Goal: Task Accomplishment & Management: Manage account settings

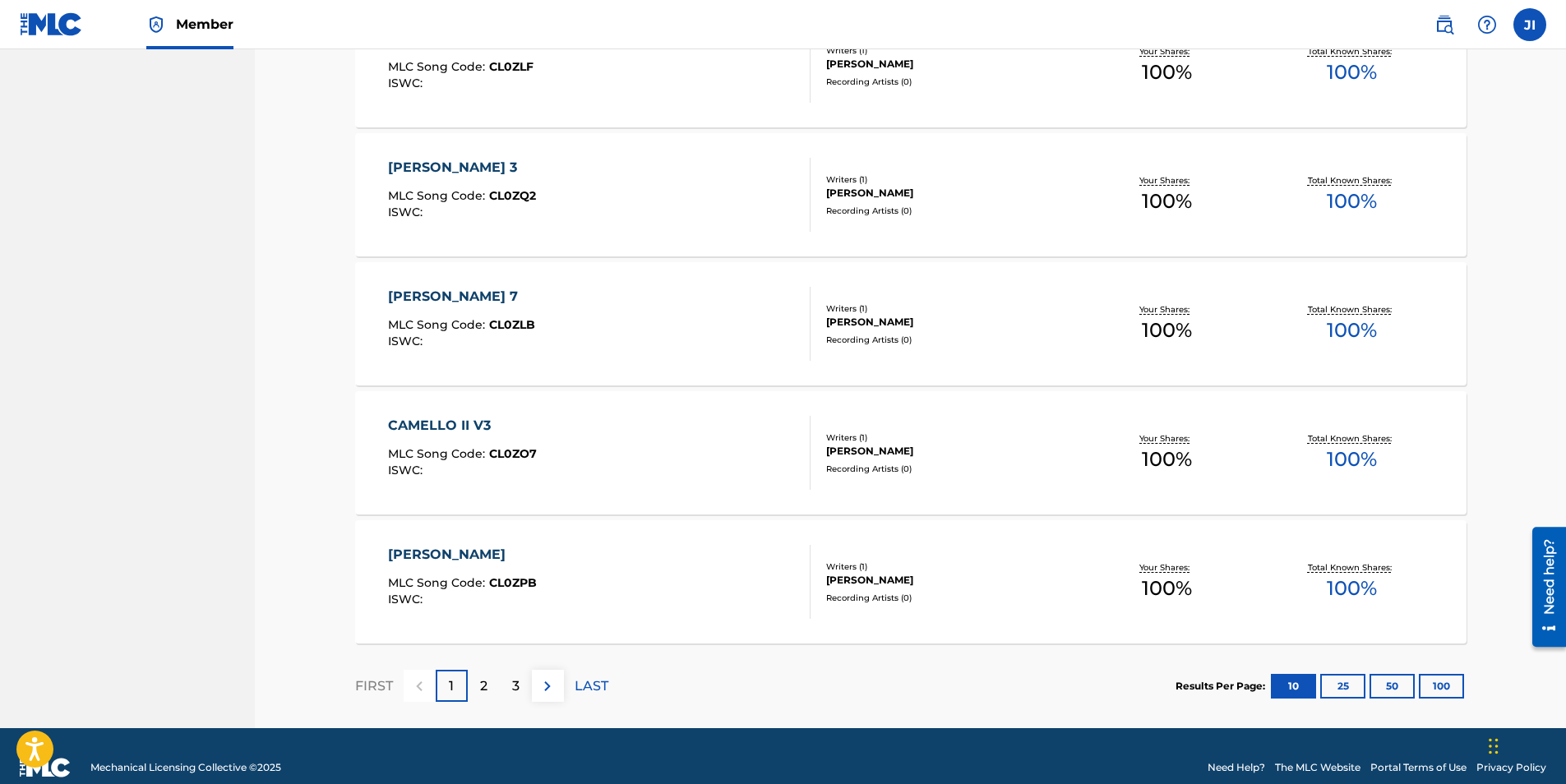
scroll to position [1097, 0]
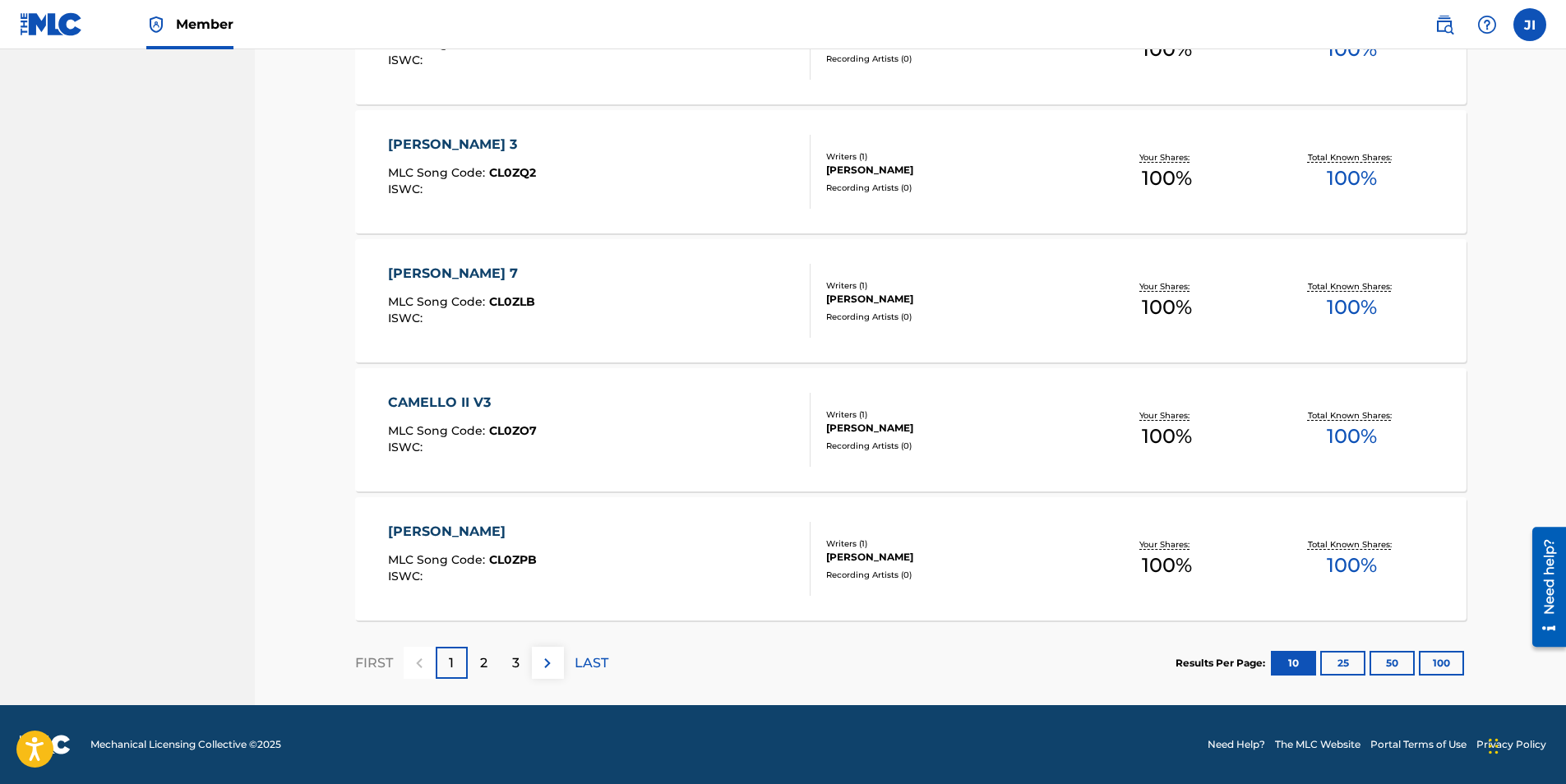
click at [1440, 660] on button "100" at bounding box center [1442, 662] width 45 height 24
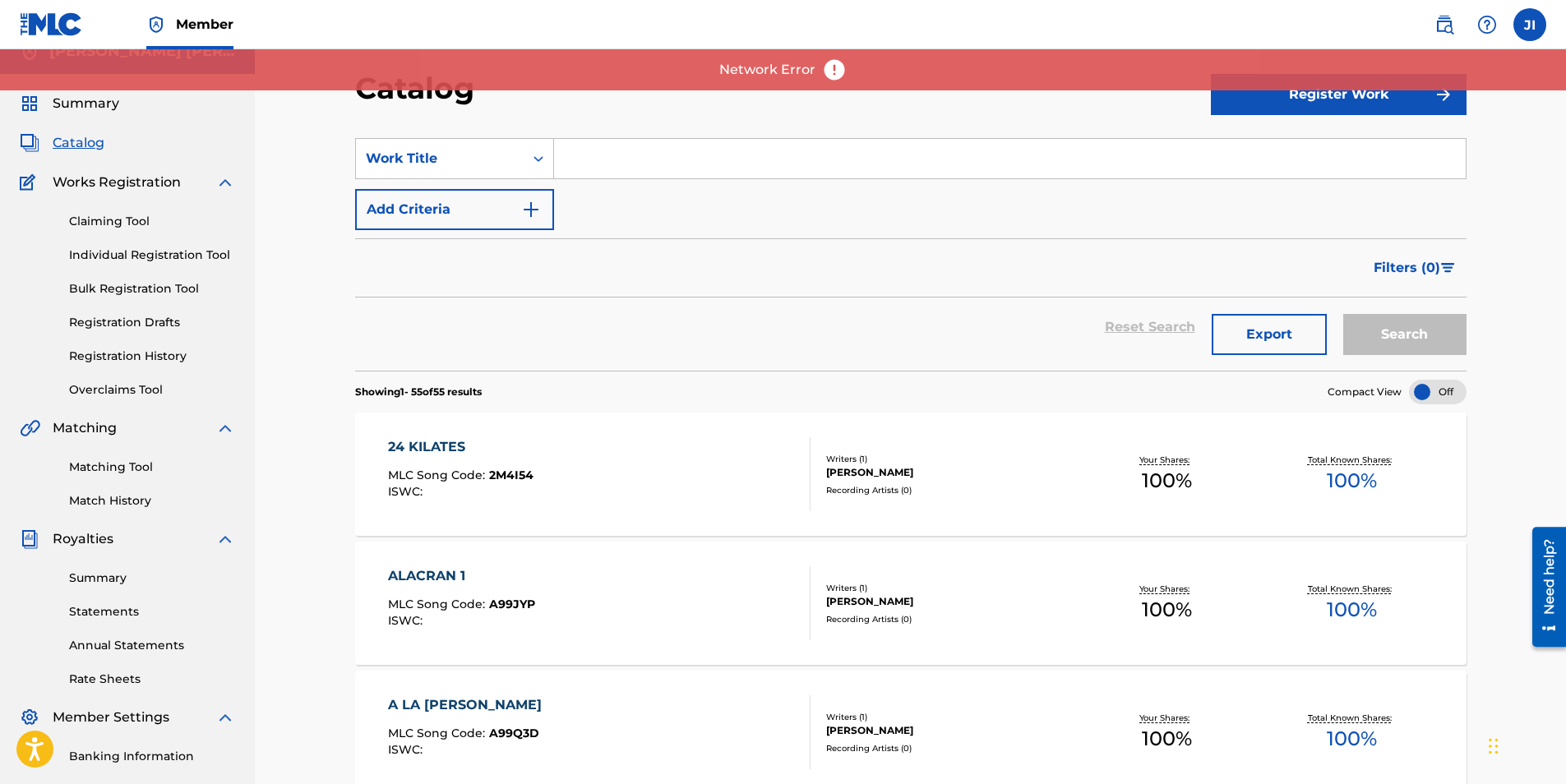
scroll to position [0, 0]
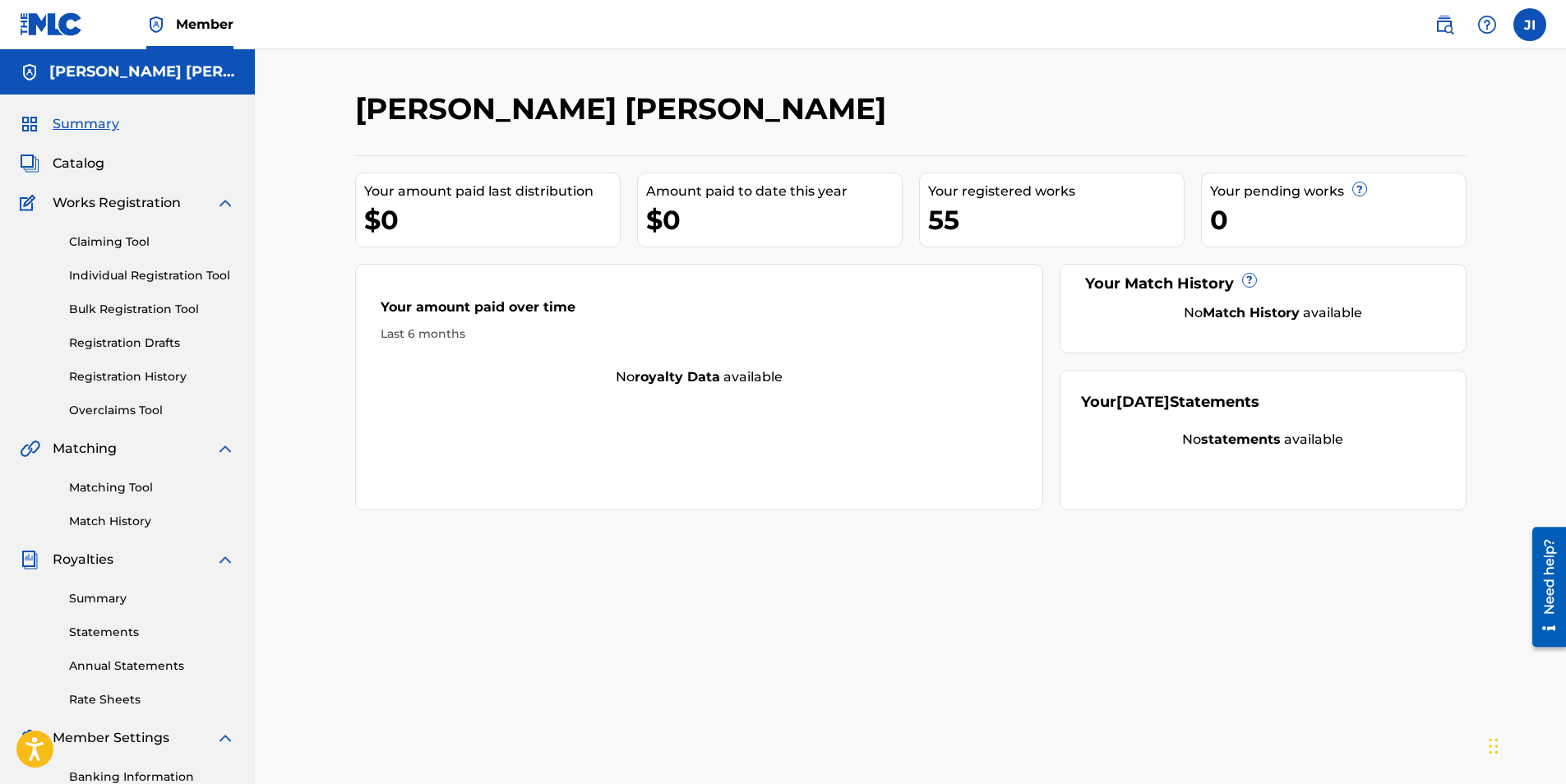
click at [100, 169] on span "Catalog" at bounding box center [79, 163] width 52 height 19
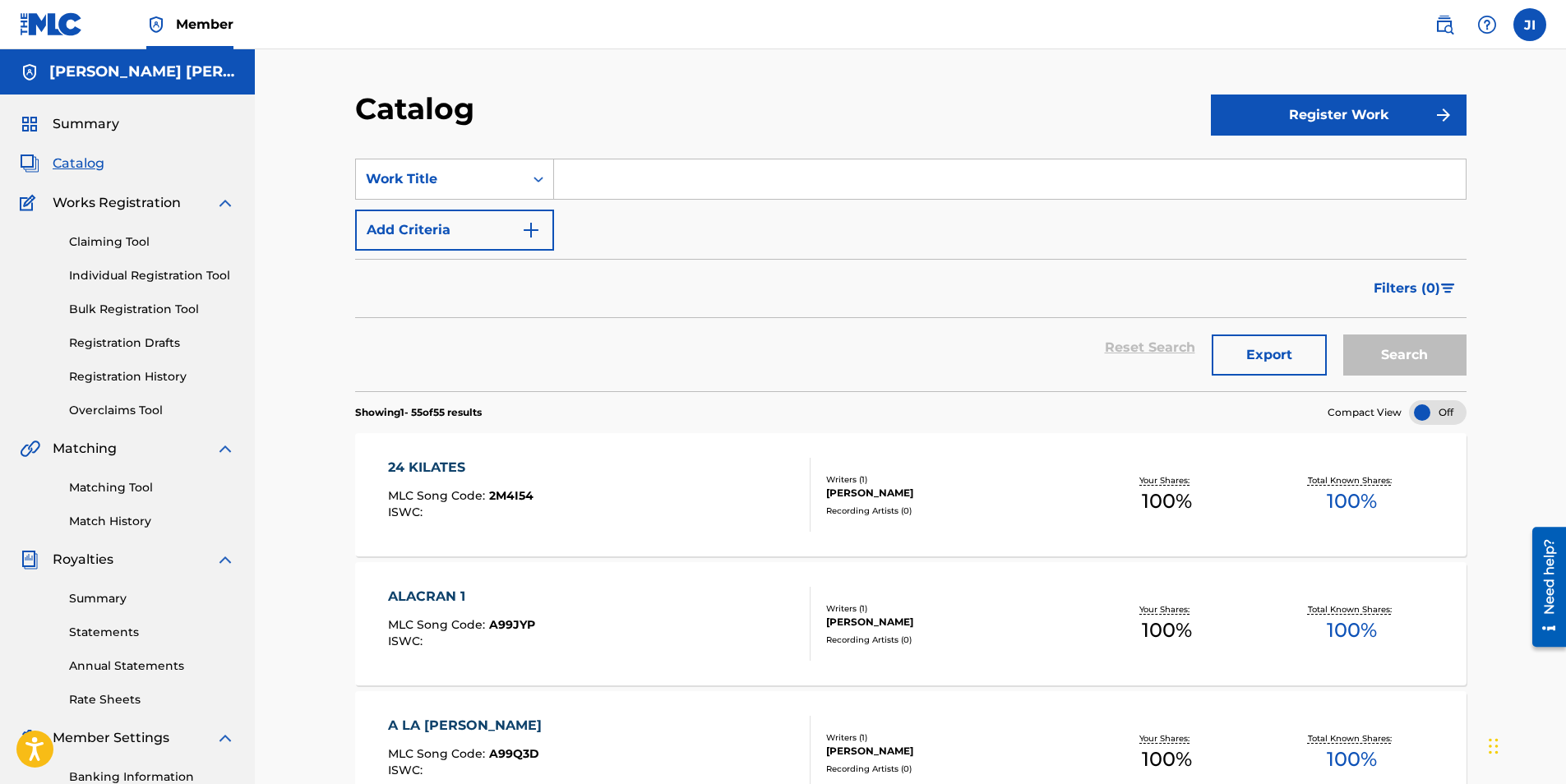
click at [161, 343] on link "Registration Drafts" at bounding box center [152, 342] width 166 height 18
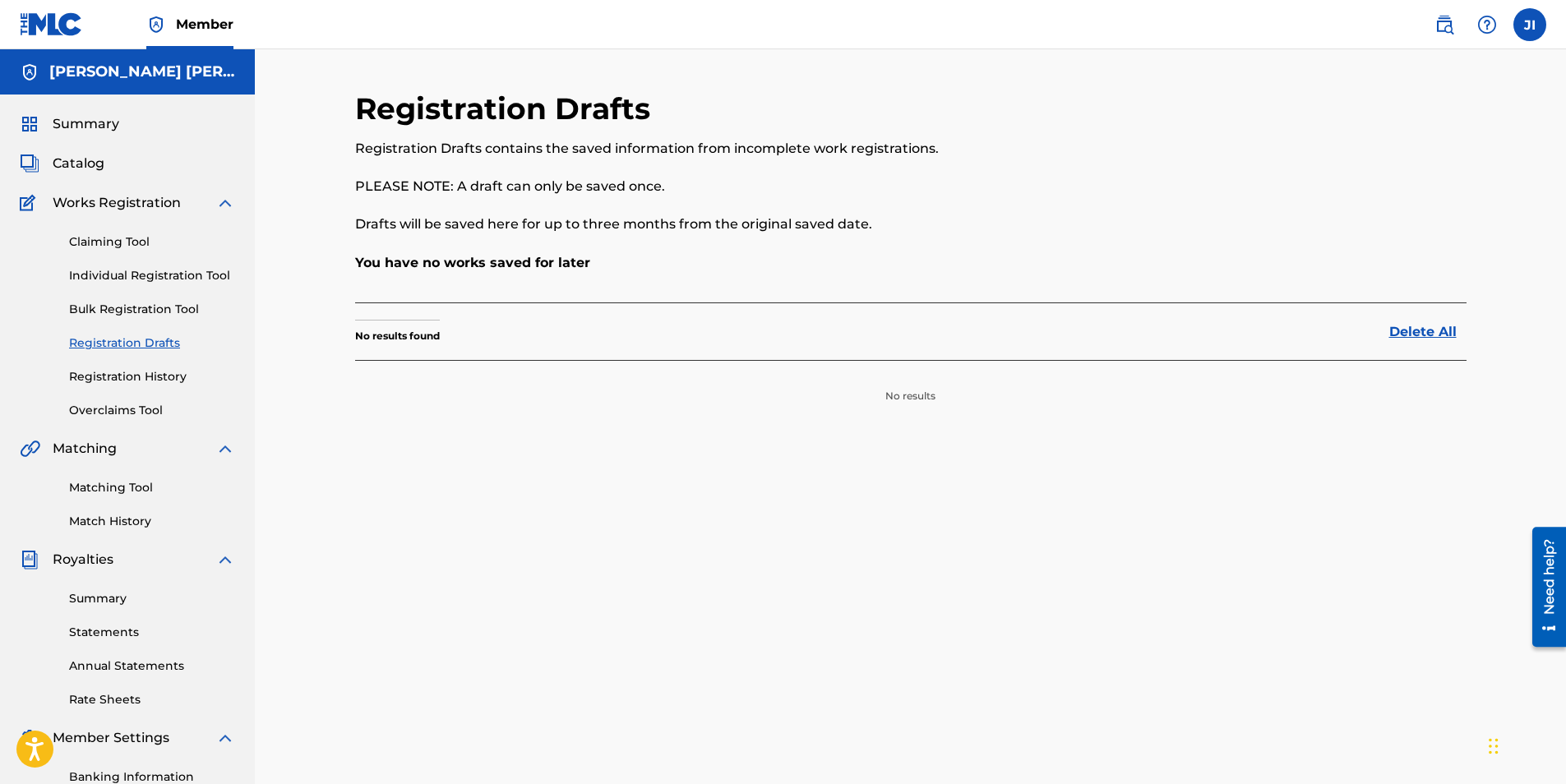
click at [136, 346] on link "Registration Drafts" at bounding box center [152, 342] width 166 height 18
click at [139, 376] on link "Registration History" at bounding box center [152, 377] width 166 height 18
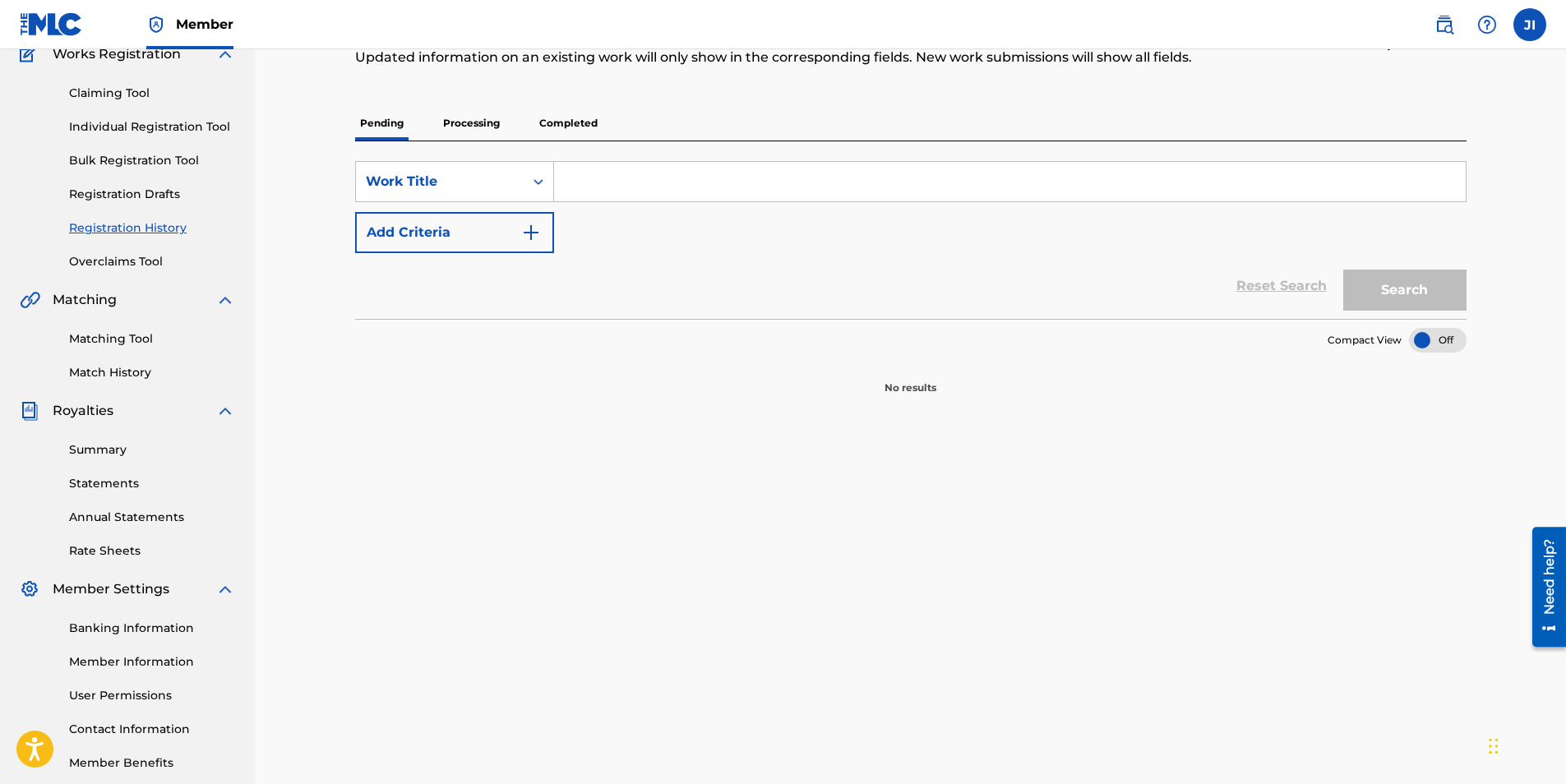
scroll to position [71, 0]
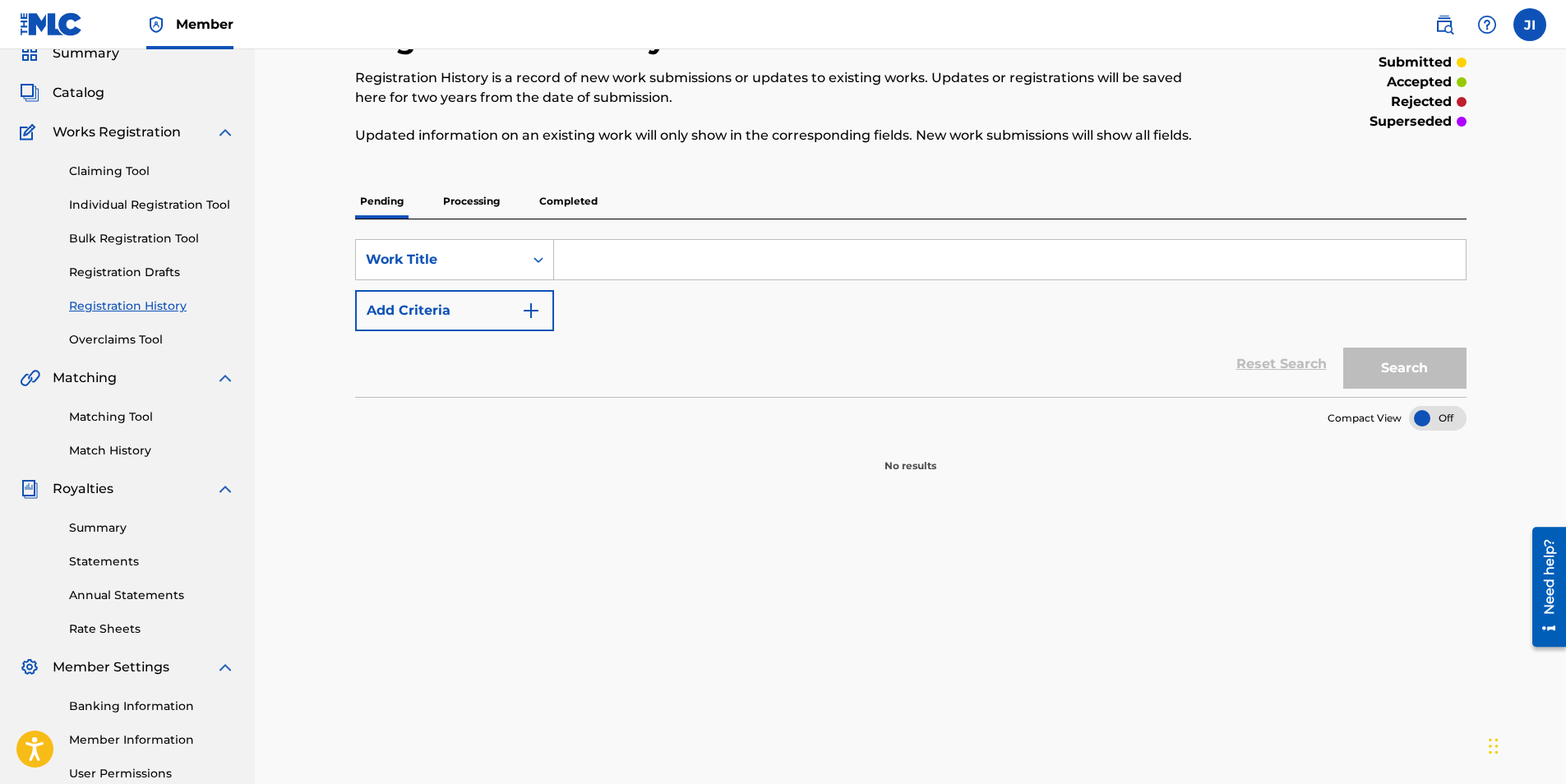
click at [560, 196] on p "Completed" at bounding box center [568, 201] width 68 height 34
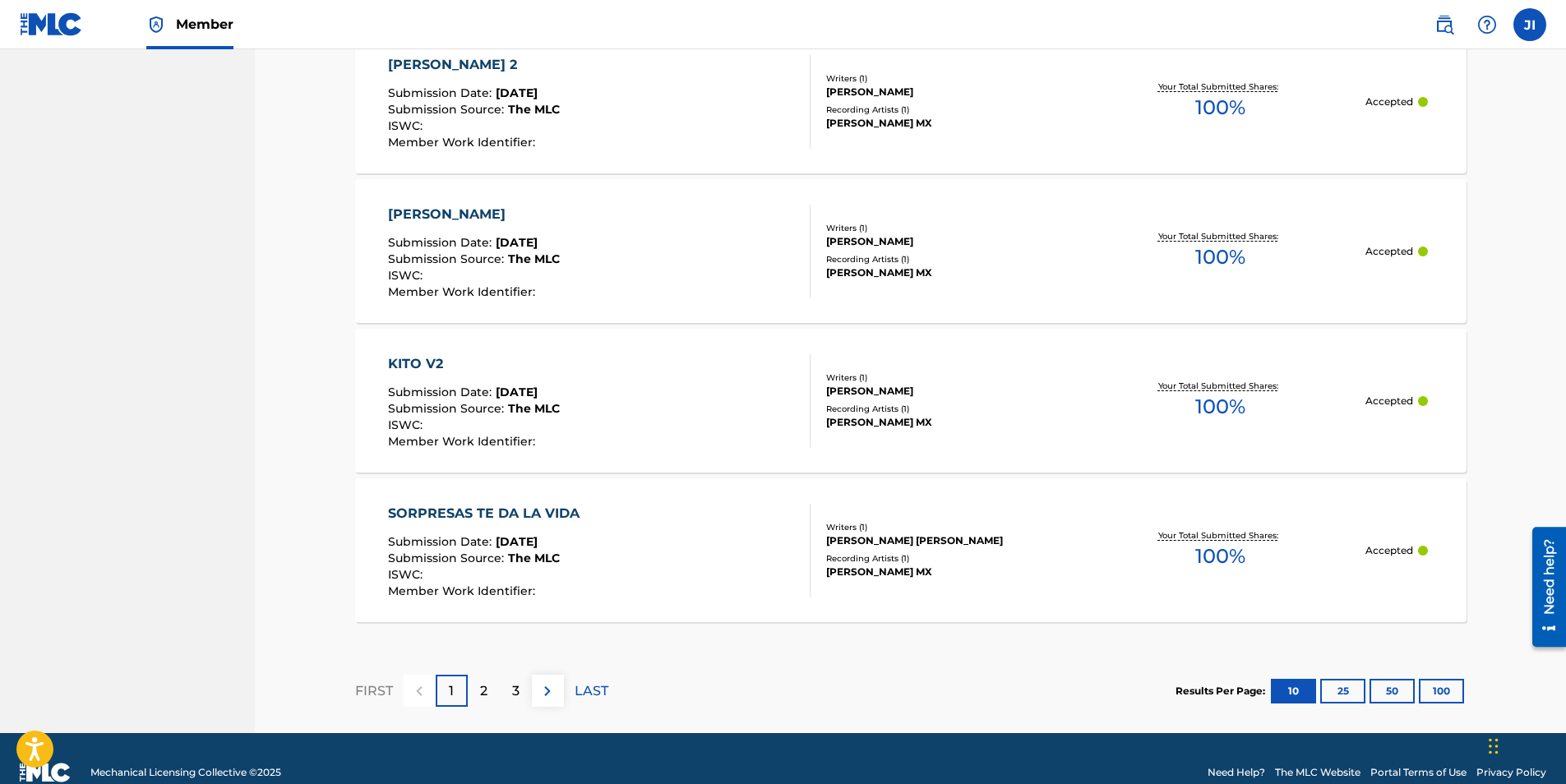
scroll to position [1472, 0]
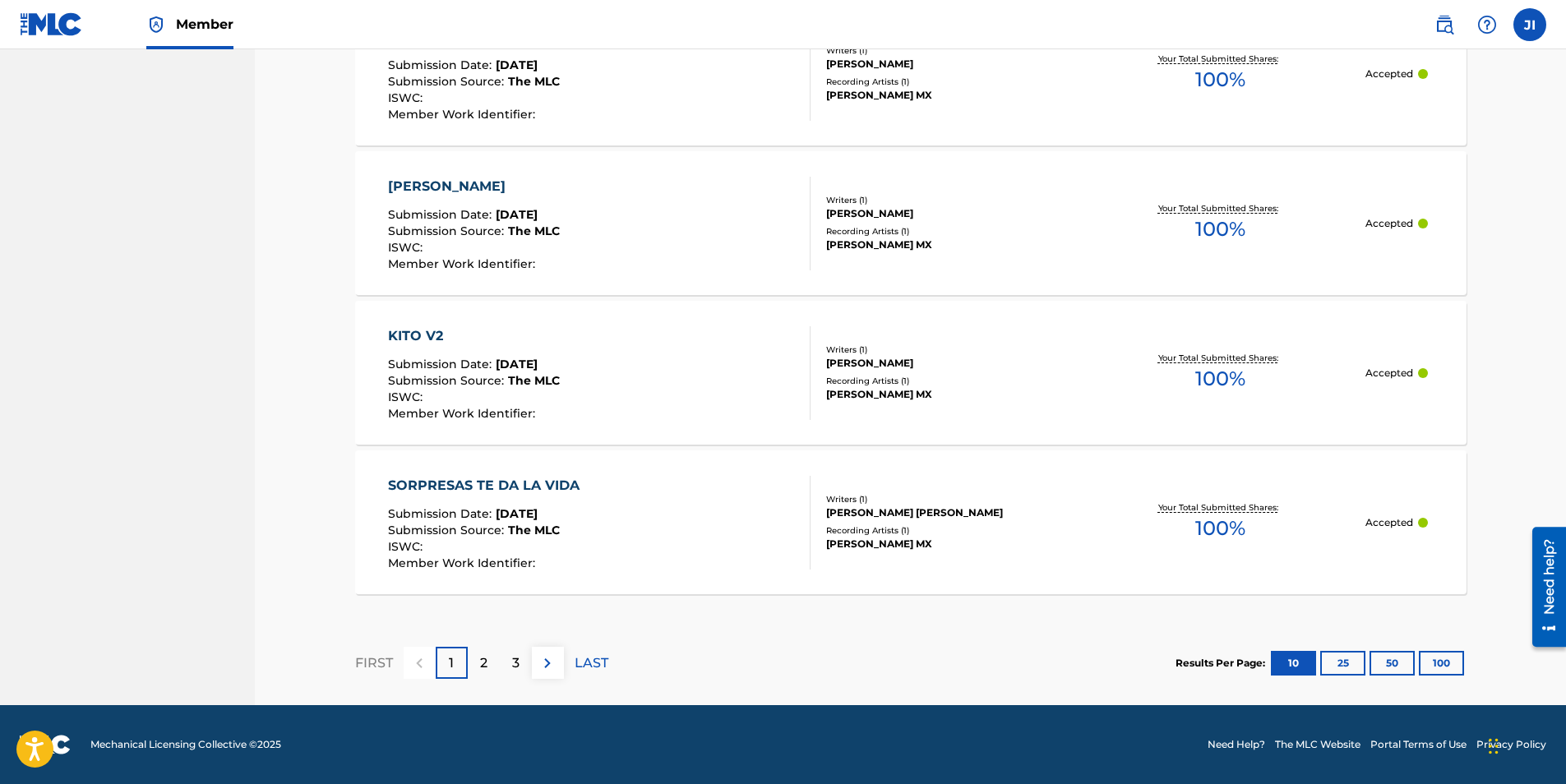
click at [1442, 660] on button "100" at bounding box center [1442, 662] width 45 height 24
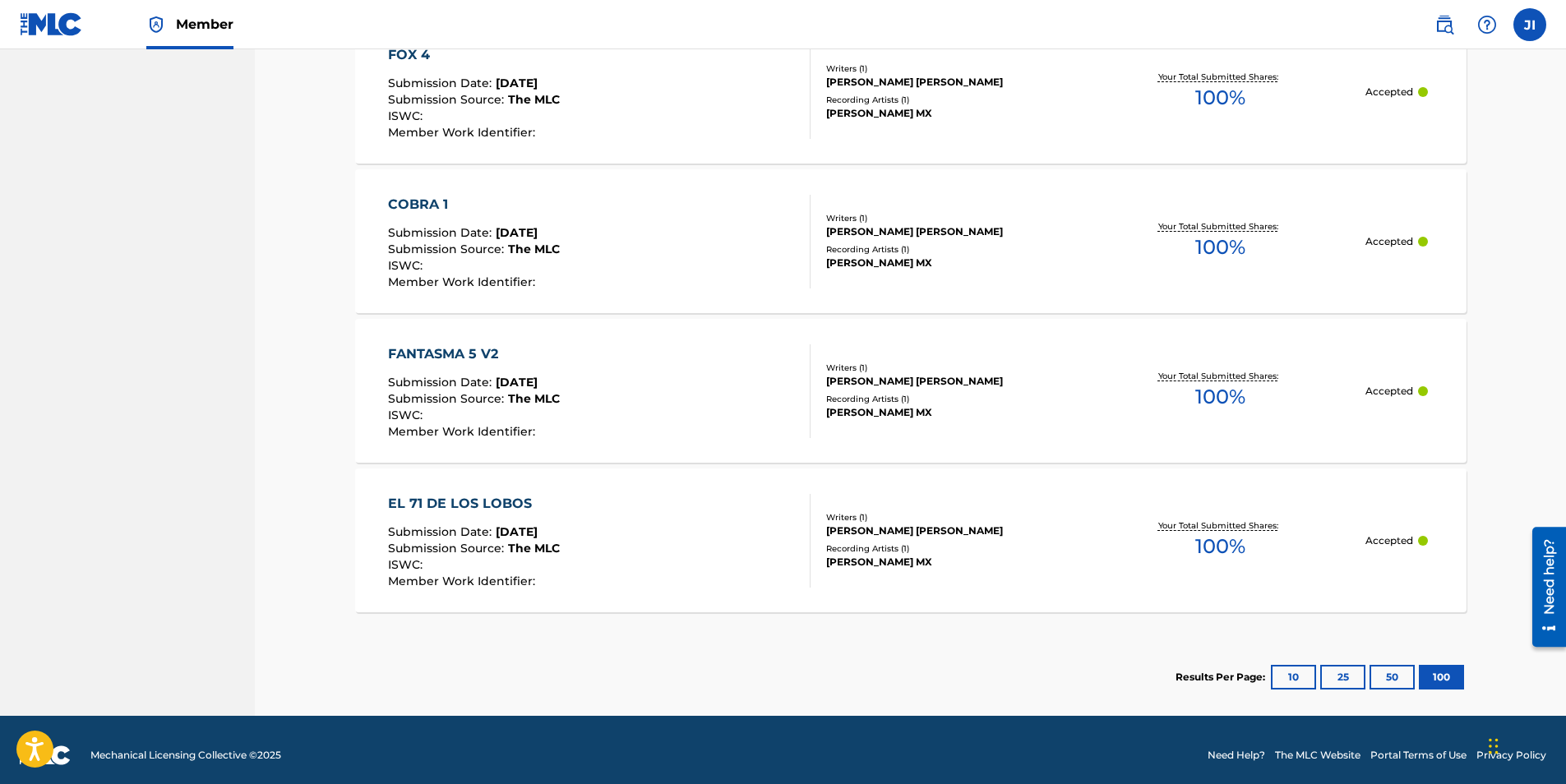
scroll to position [8943, 0]
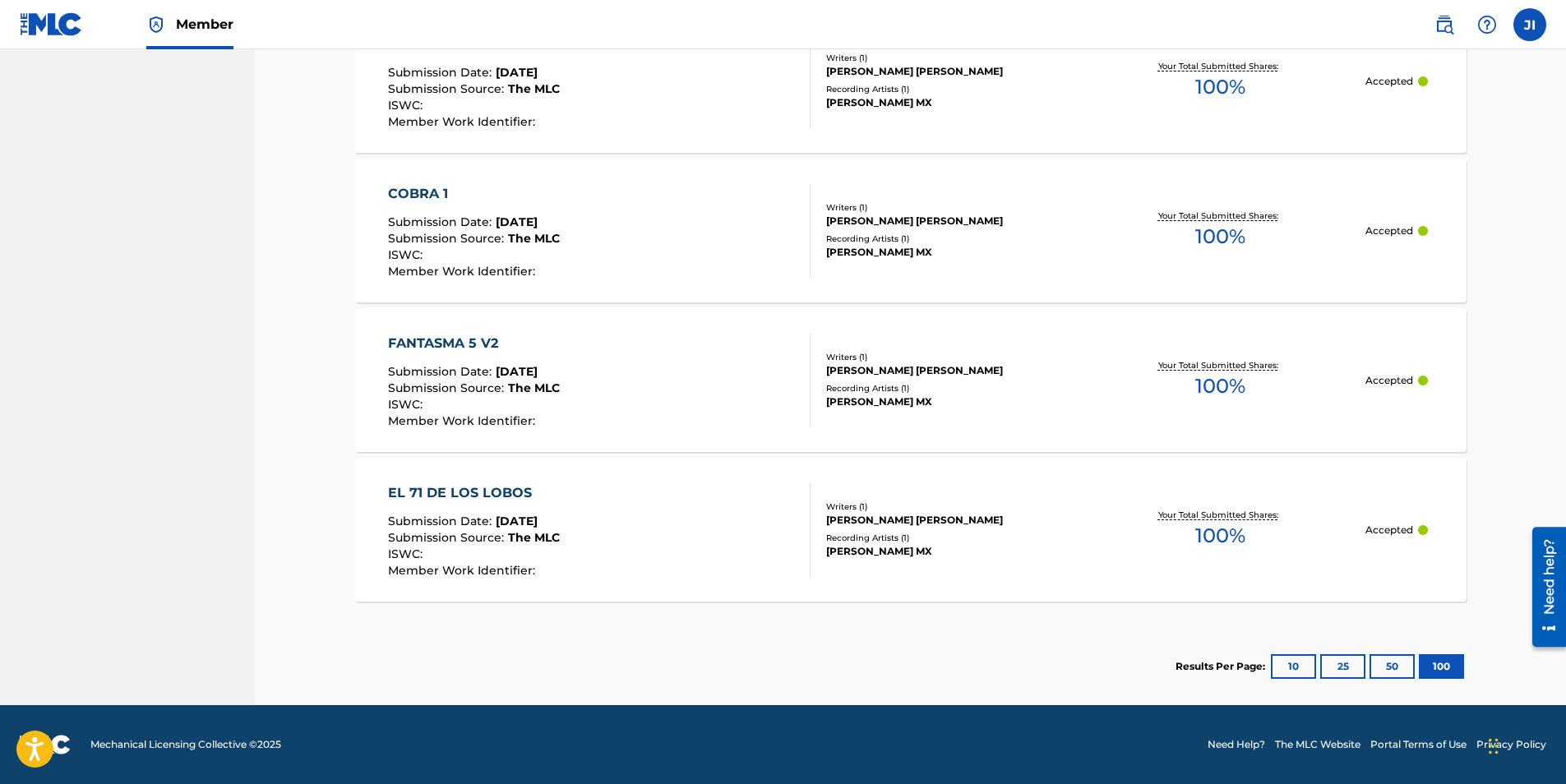
click at [1303, 656] on button "10" at bounding box center [1293, 666] width 45 height 24
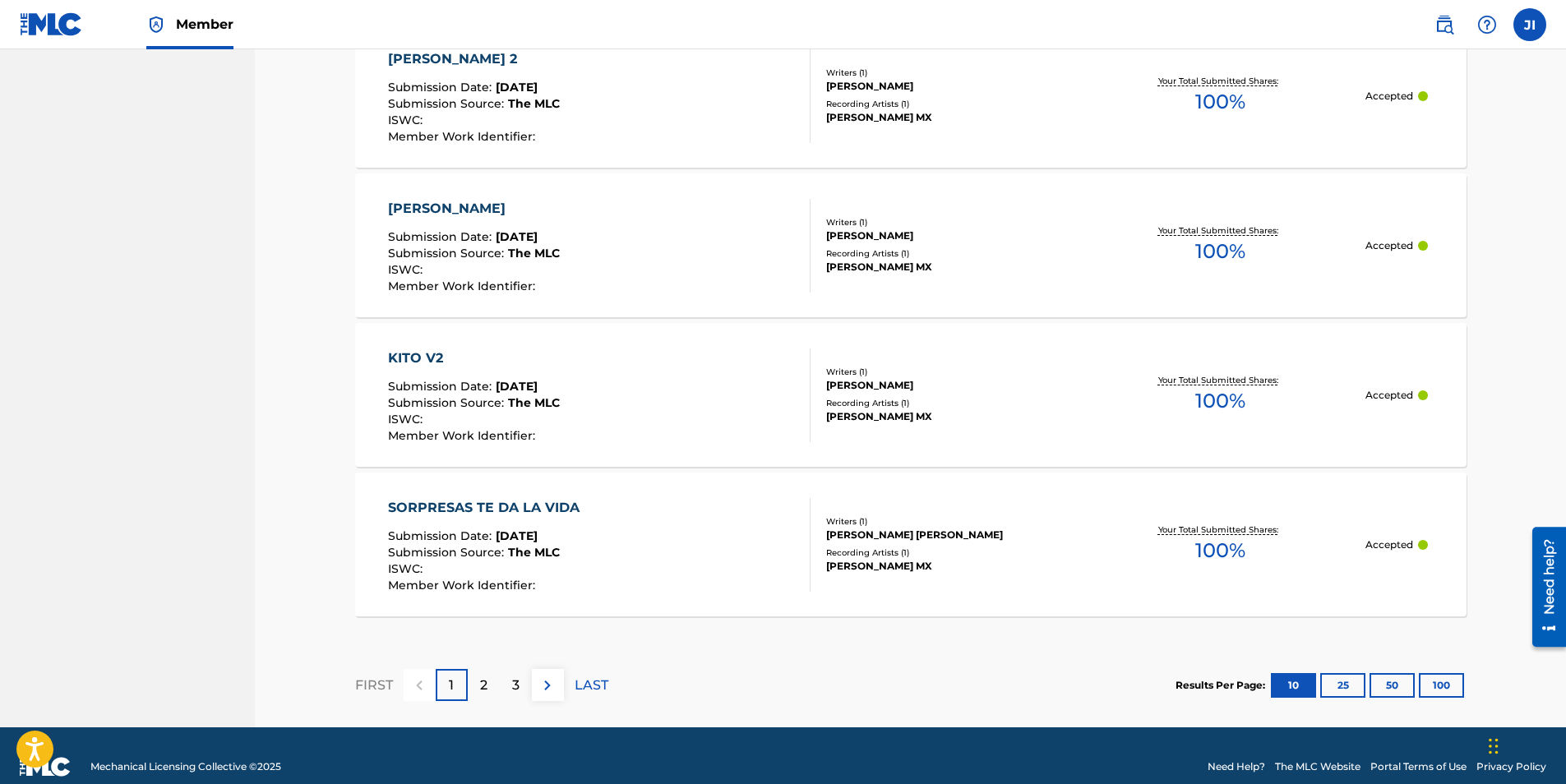
scroll to position [1472, 0]
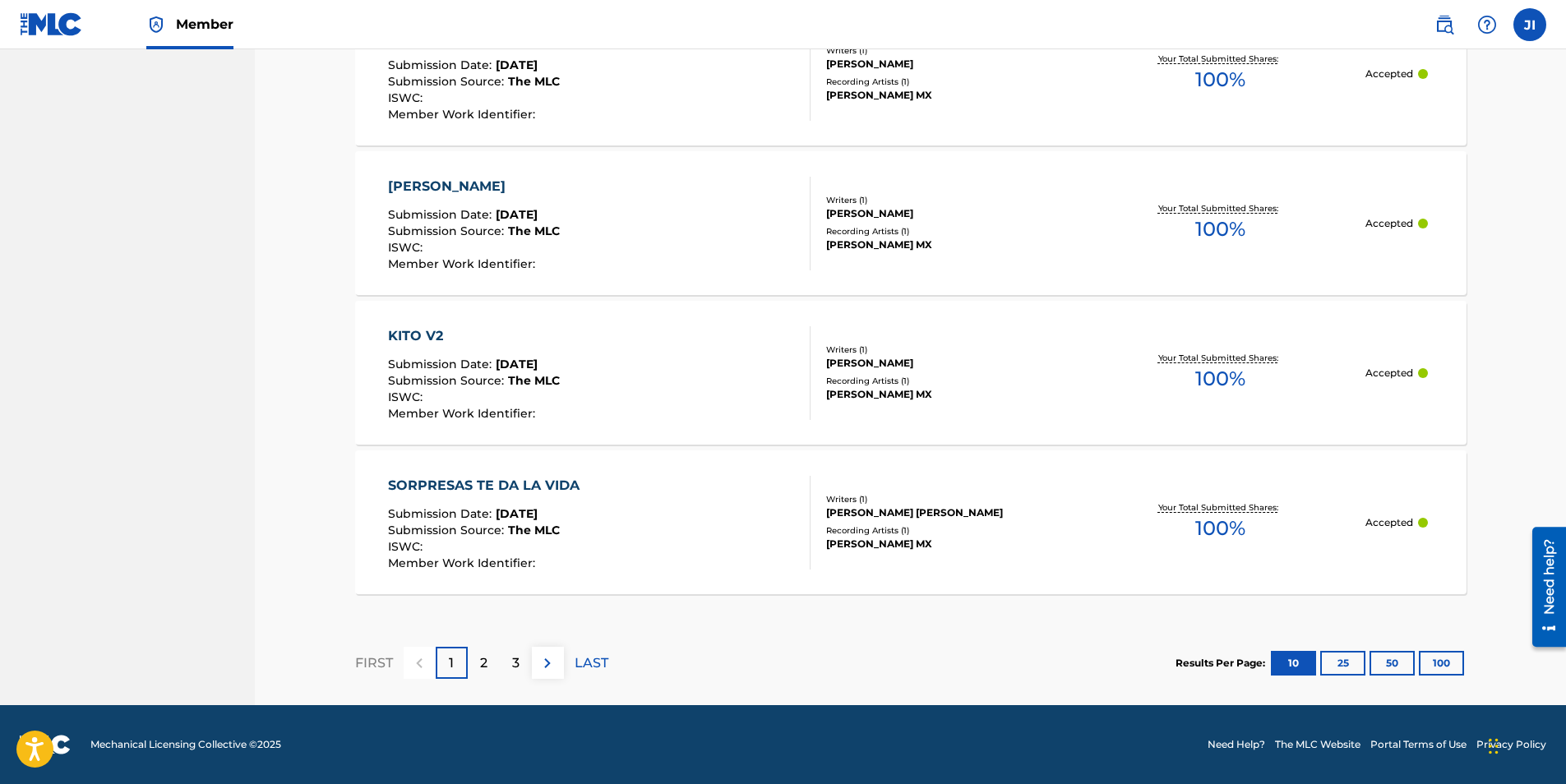
click at [1462, 663] on button "100" at bounding box center [1442, 662] width 45 height 24
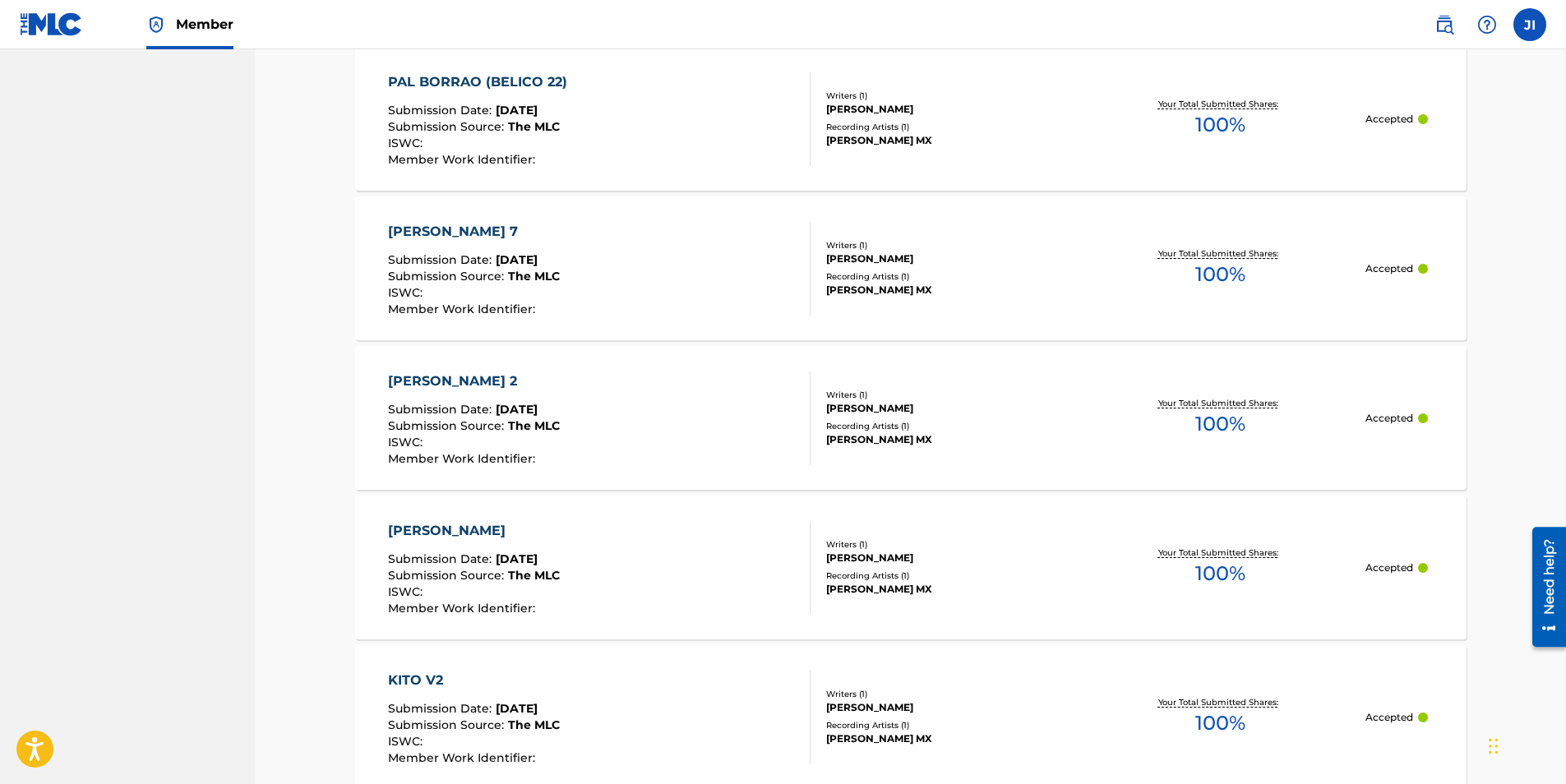
scroll to position [1465, 0]
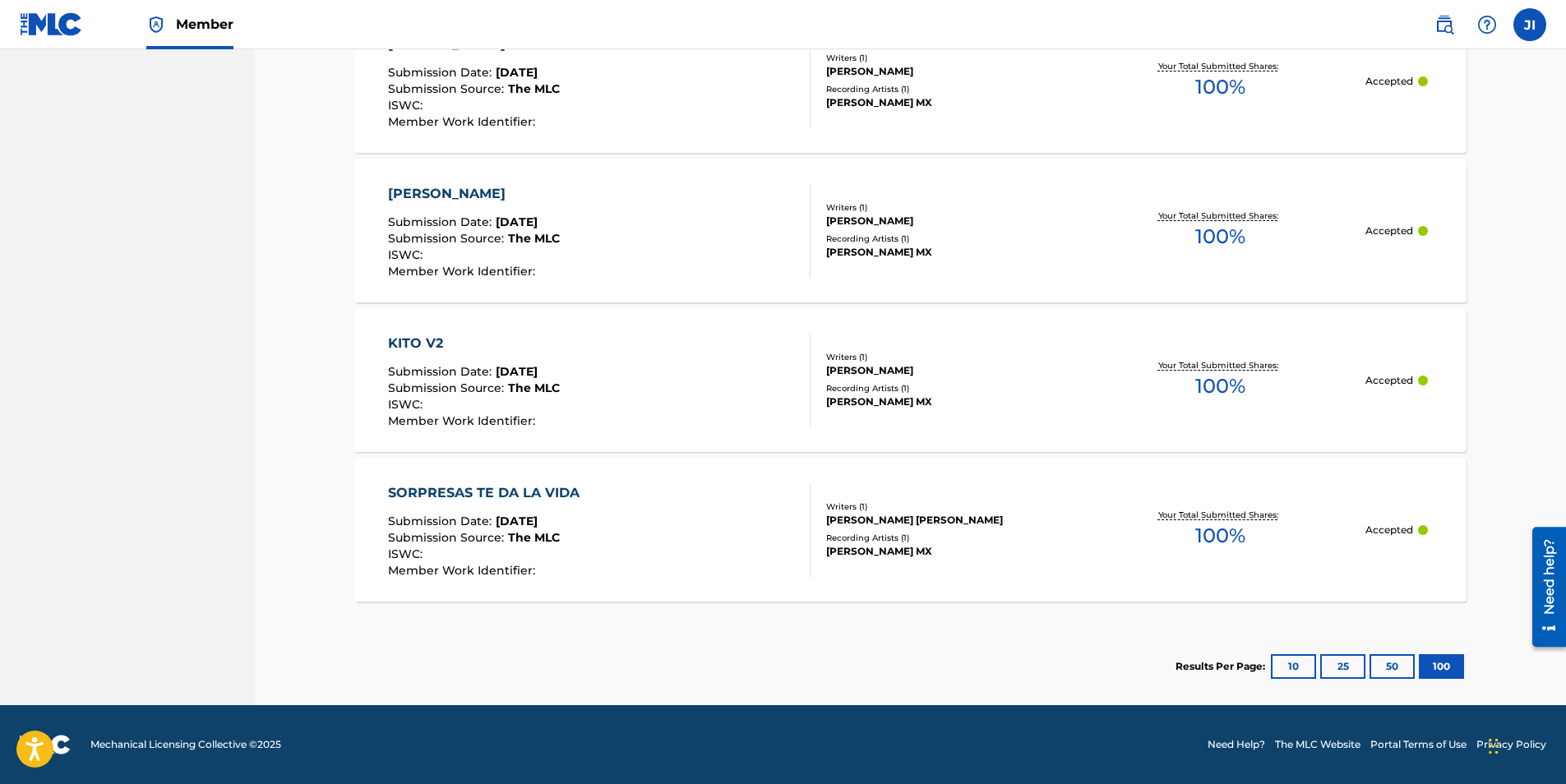
click at [1406, 671] on button "50" at bounding box center [1392, 666] width 45 height 24
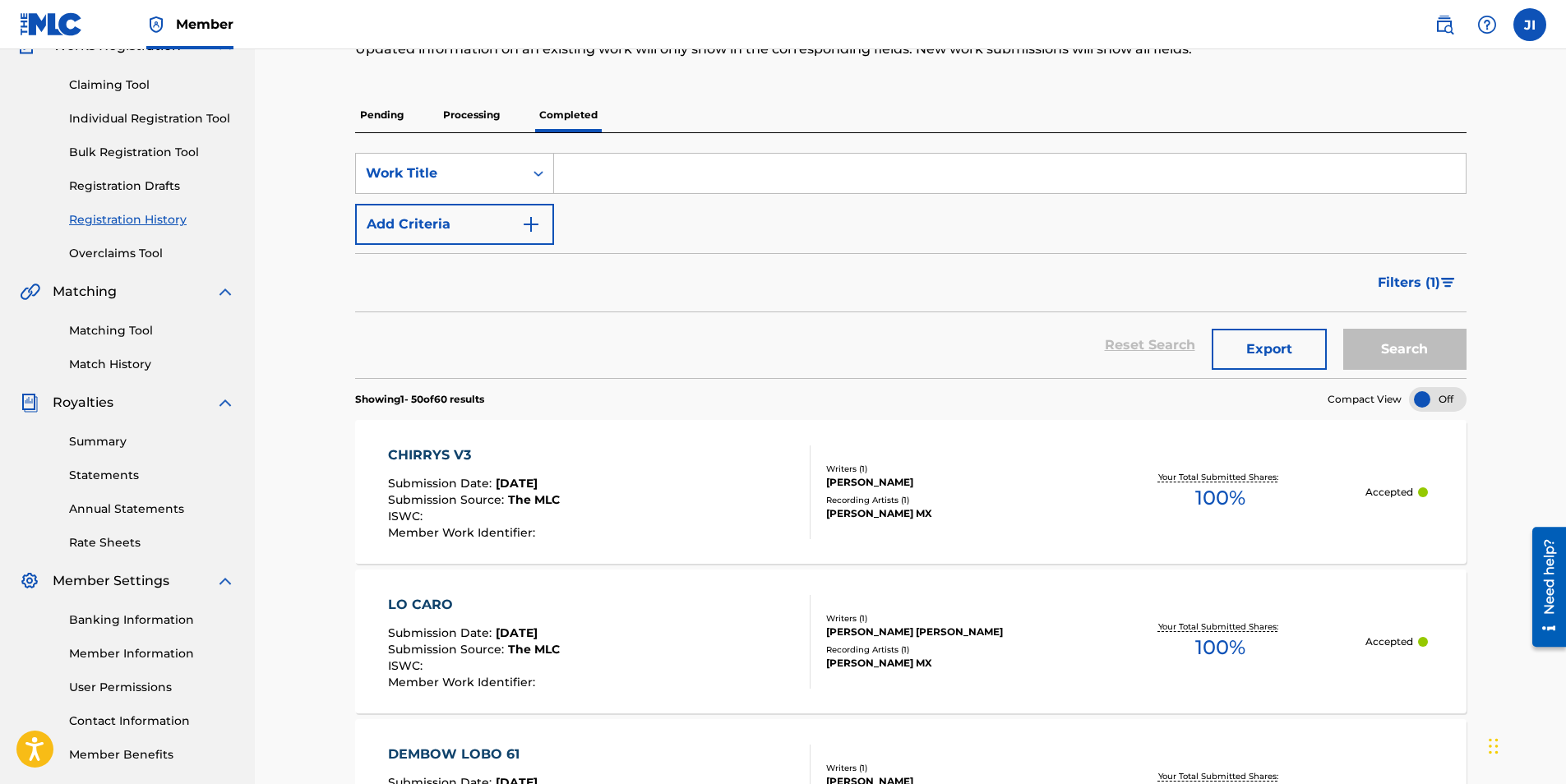
scroll to position [165, 0]
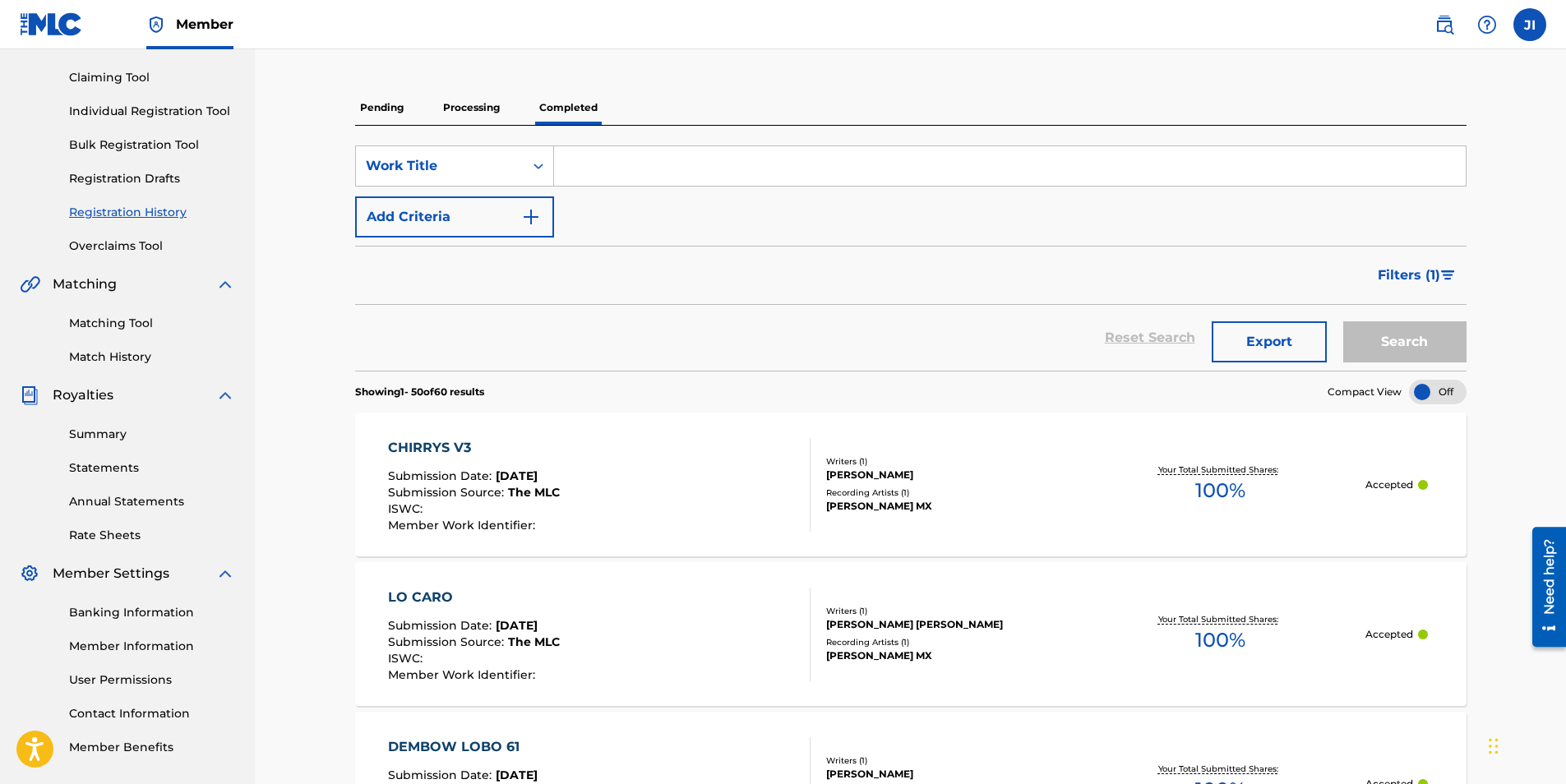
click at [117, 436] on link "Summary" at bounding box center [152, 434] width 166 height 18
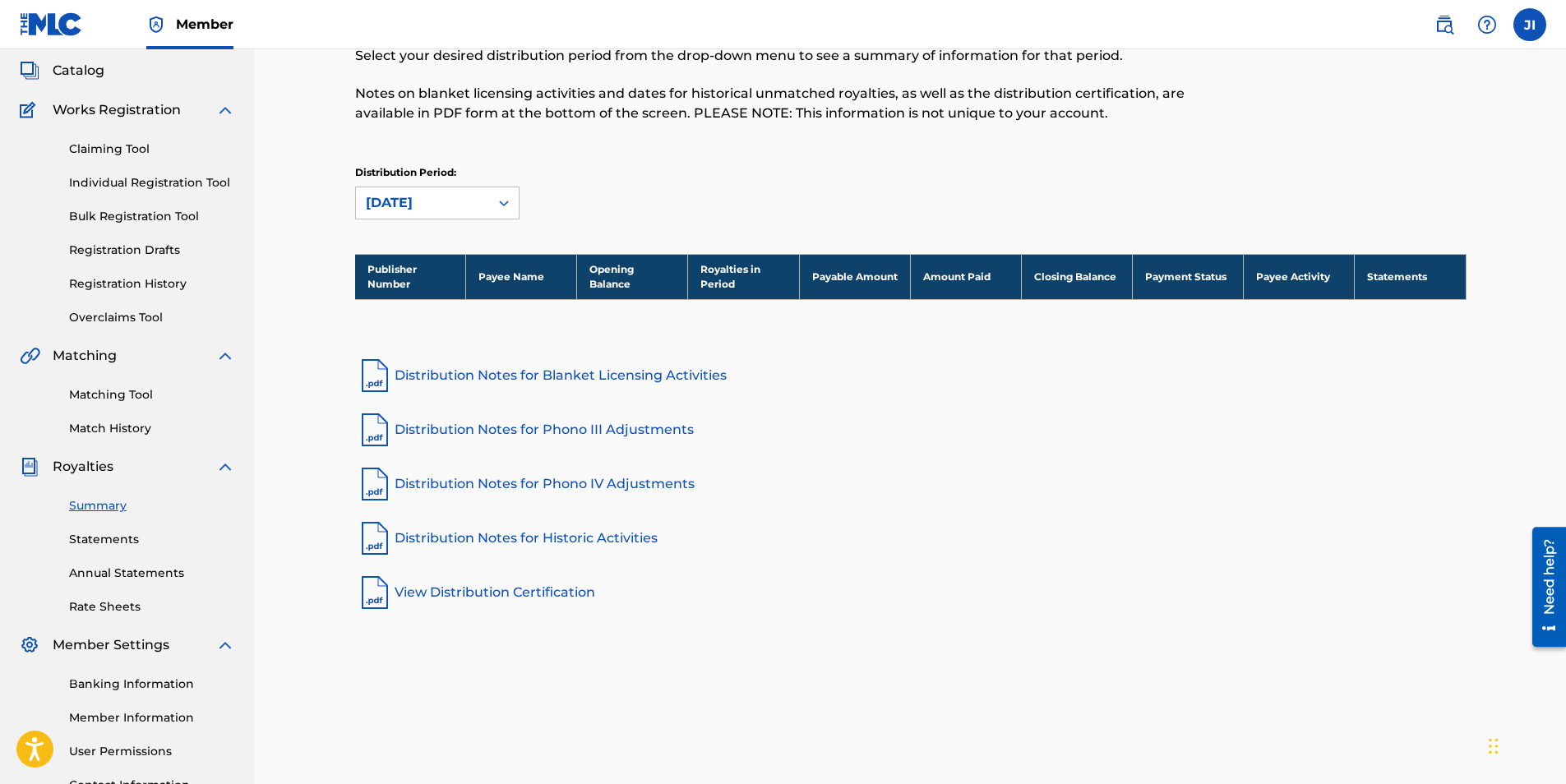
scroll to position [165, 0]
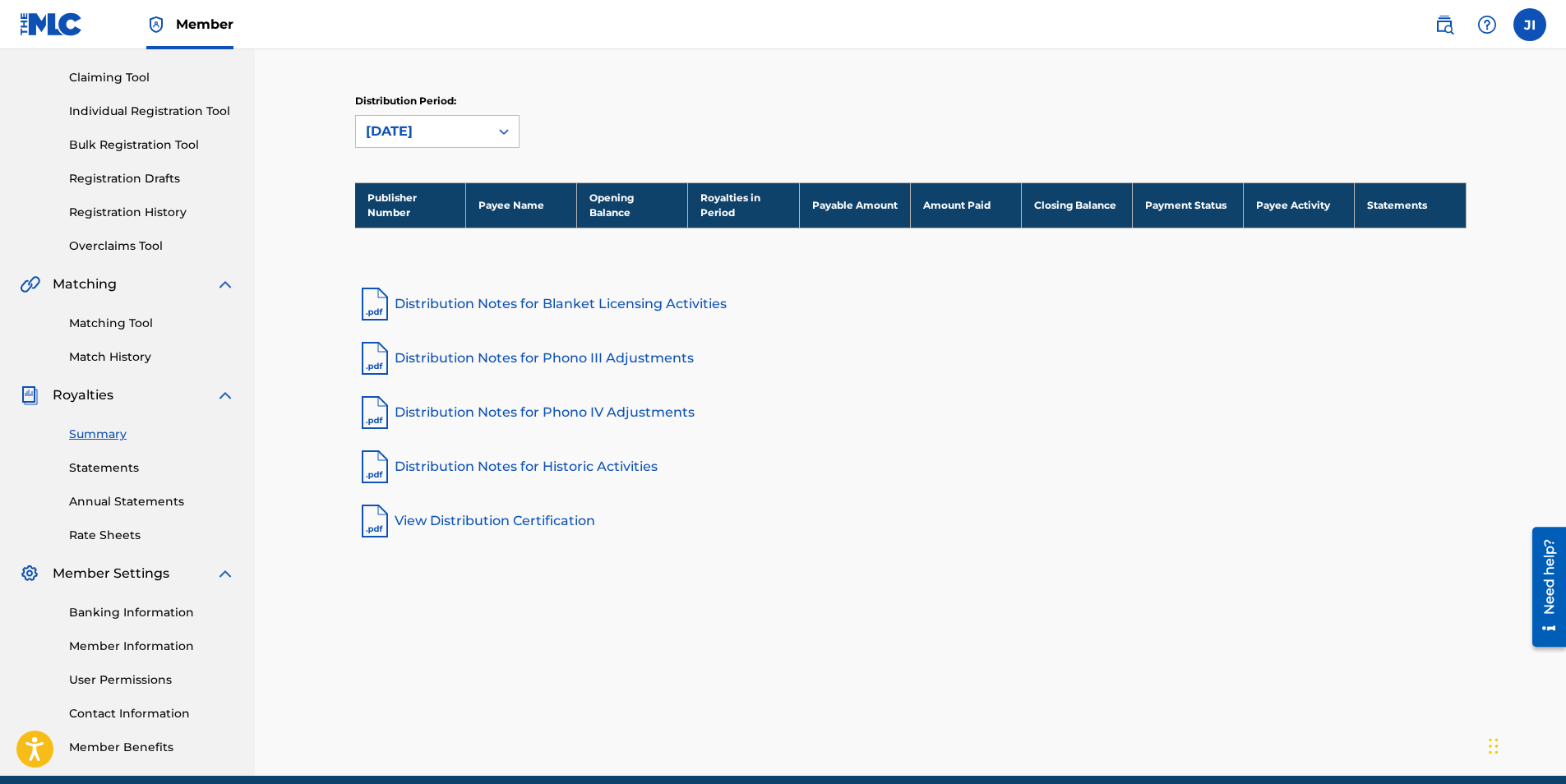
drag, startPoint x: 670, startPoint y: 220, endPoint x: 591, endPoint y: 201, distance: 81.3
click at [669, 219] on th "Opening Balance" at bounding box center [632, 205] width 111 height 45
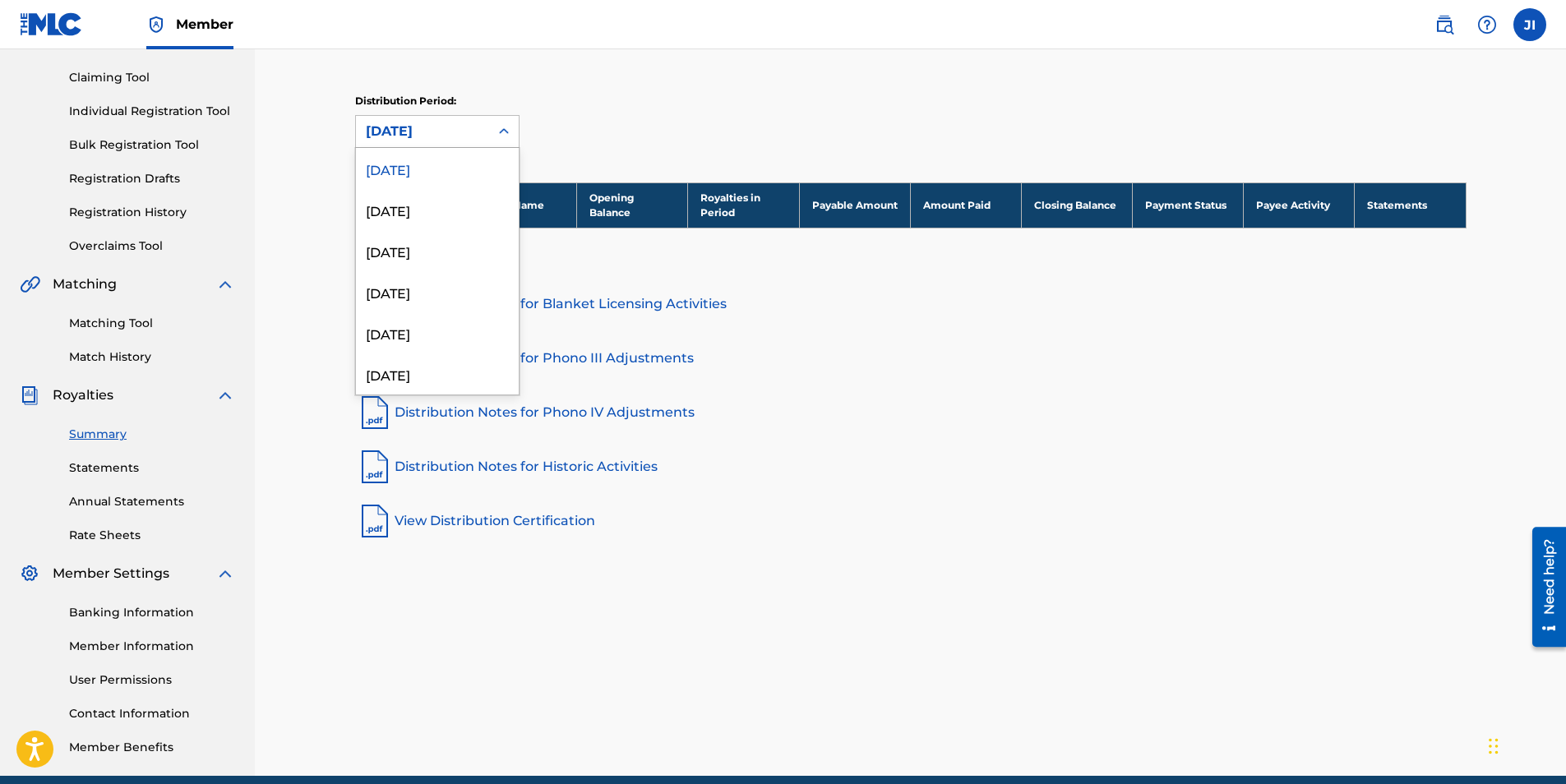
click at [494, 132] on div at bounding box center [503, 131] width 29 height 29
click at [461, 207] on div "[DATE]" at bounding box center [437, 209] width 163 height 41
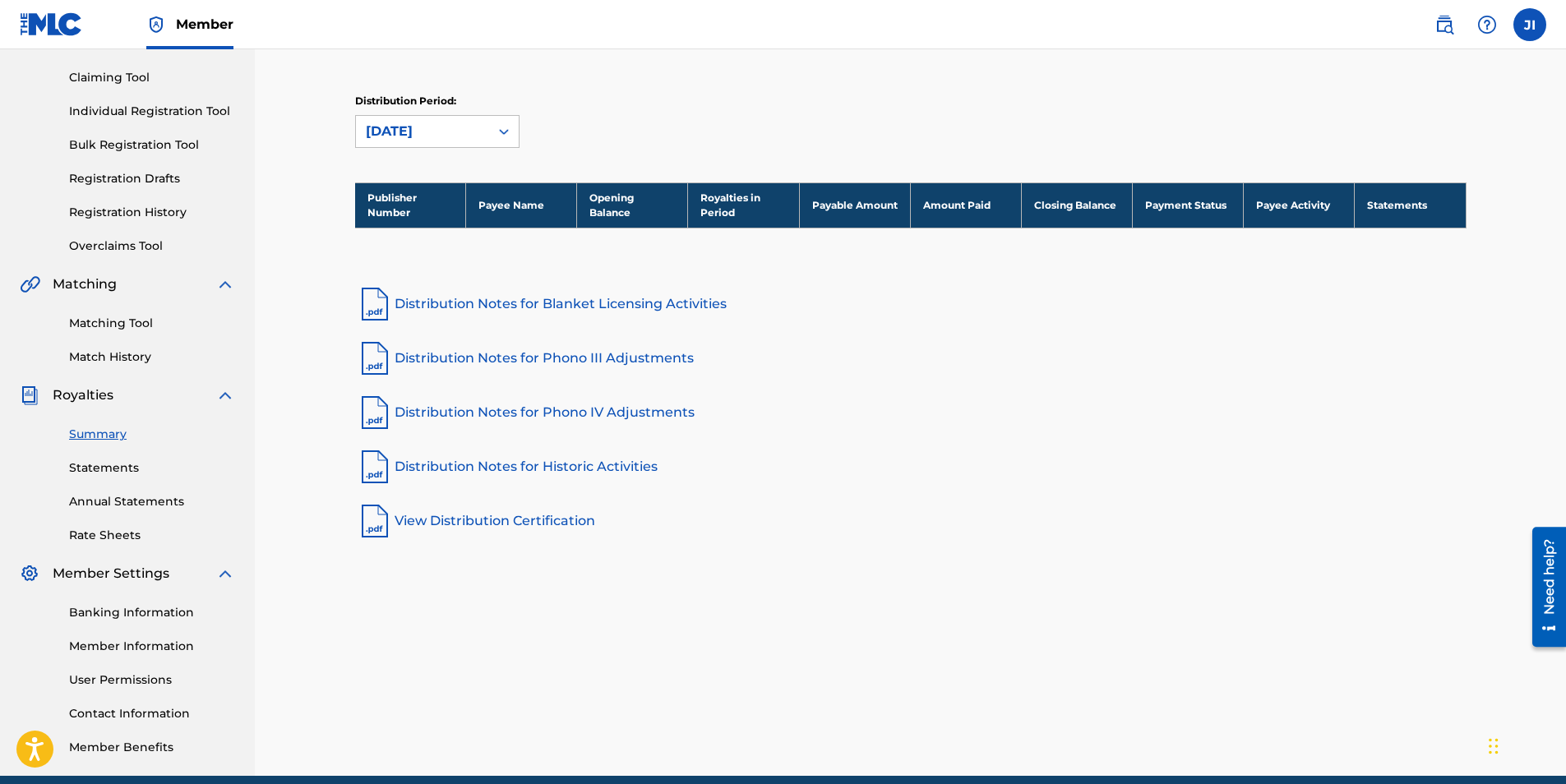
click at [495, 138] on icon at bounding box center [504, 132] width 17 height 17
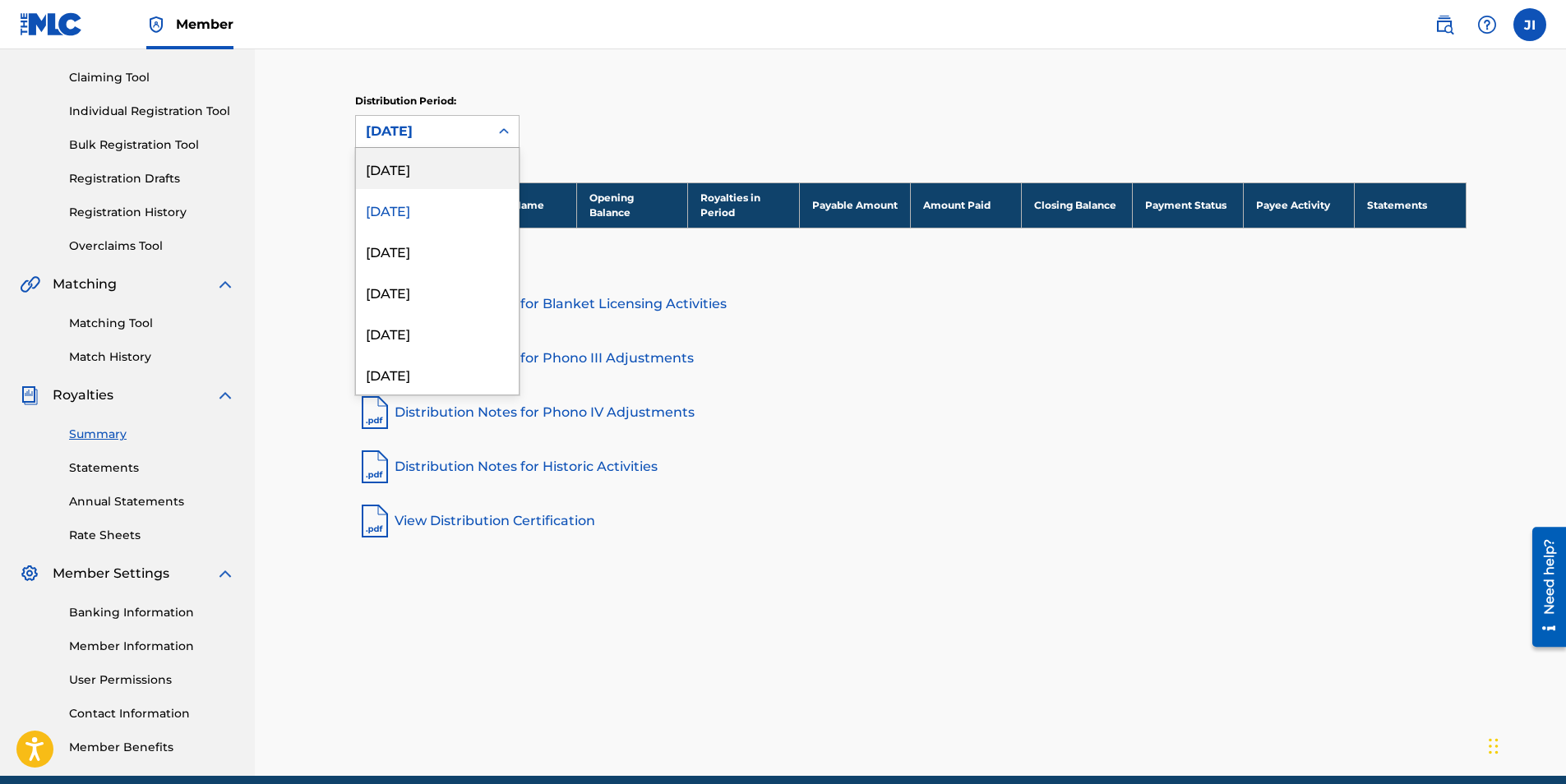
click at [452, 165] on div "[DATE]" at bounding box center [437, 168] width 163 height 41
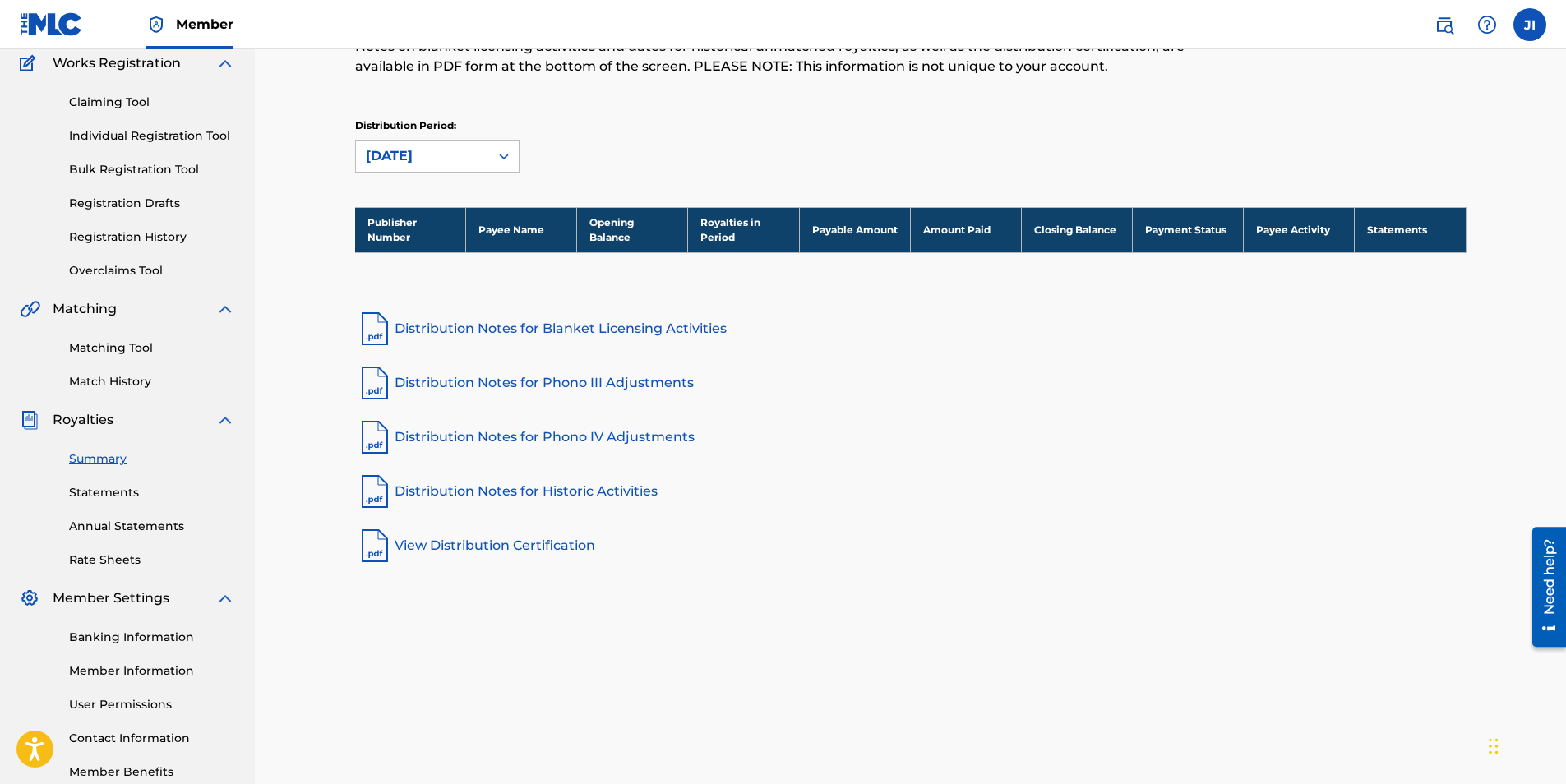
scroll to position [235, 0]
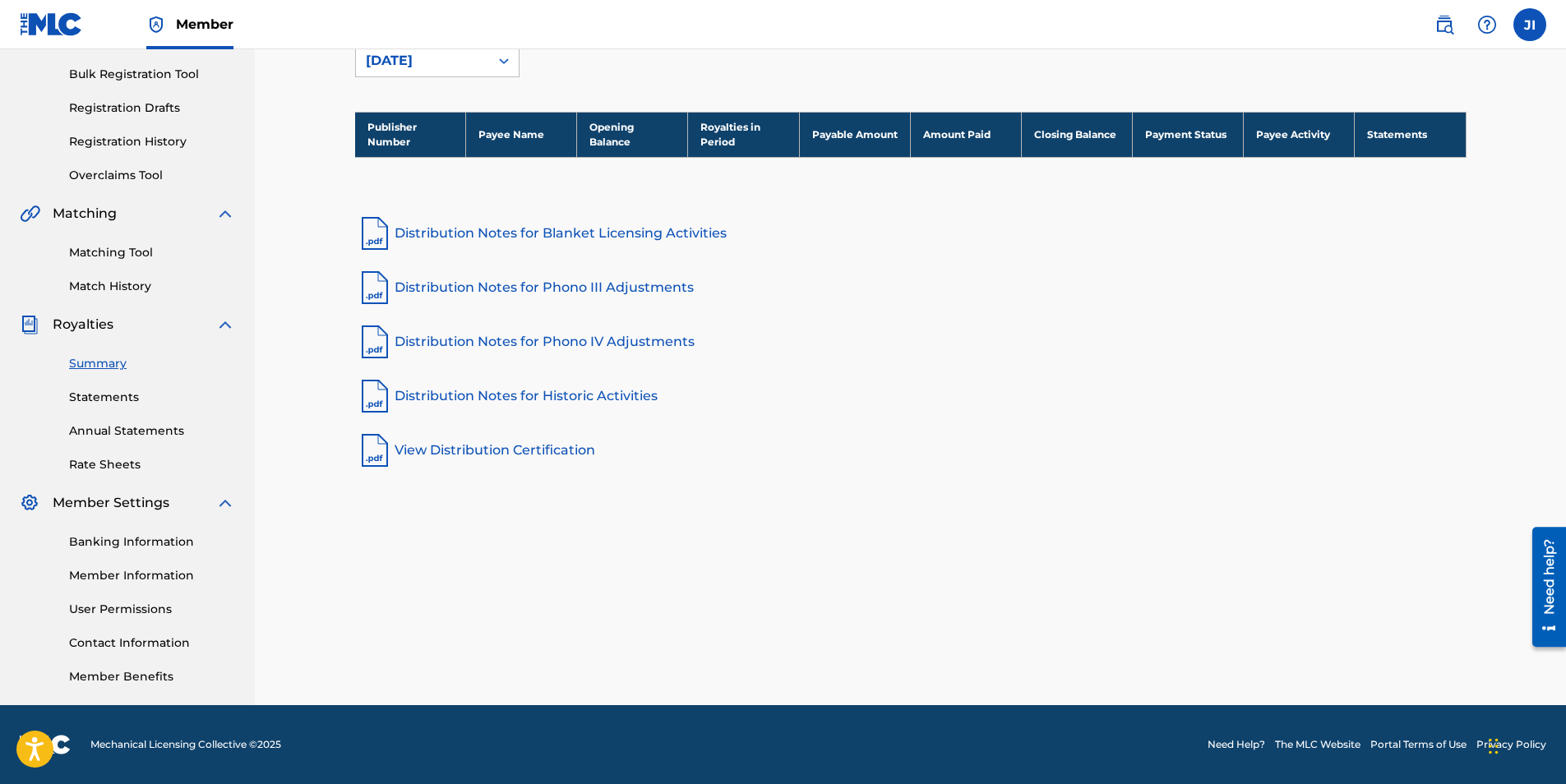
click at [124, 395] on link "Statements" at bounding box center [152, 397] width 166 height 18
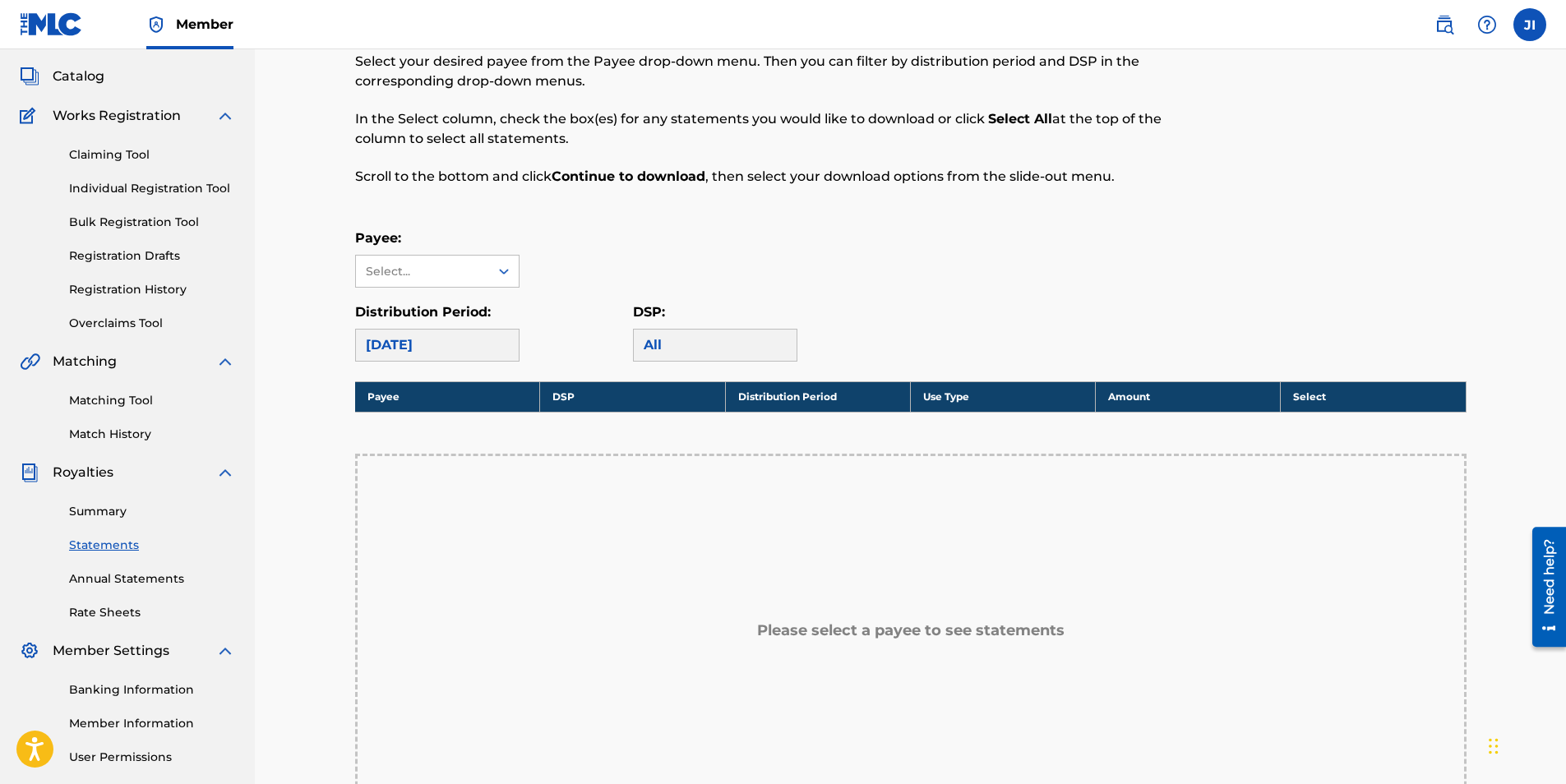
scroll to position [82, 0]
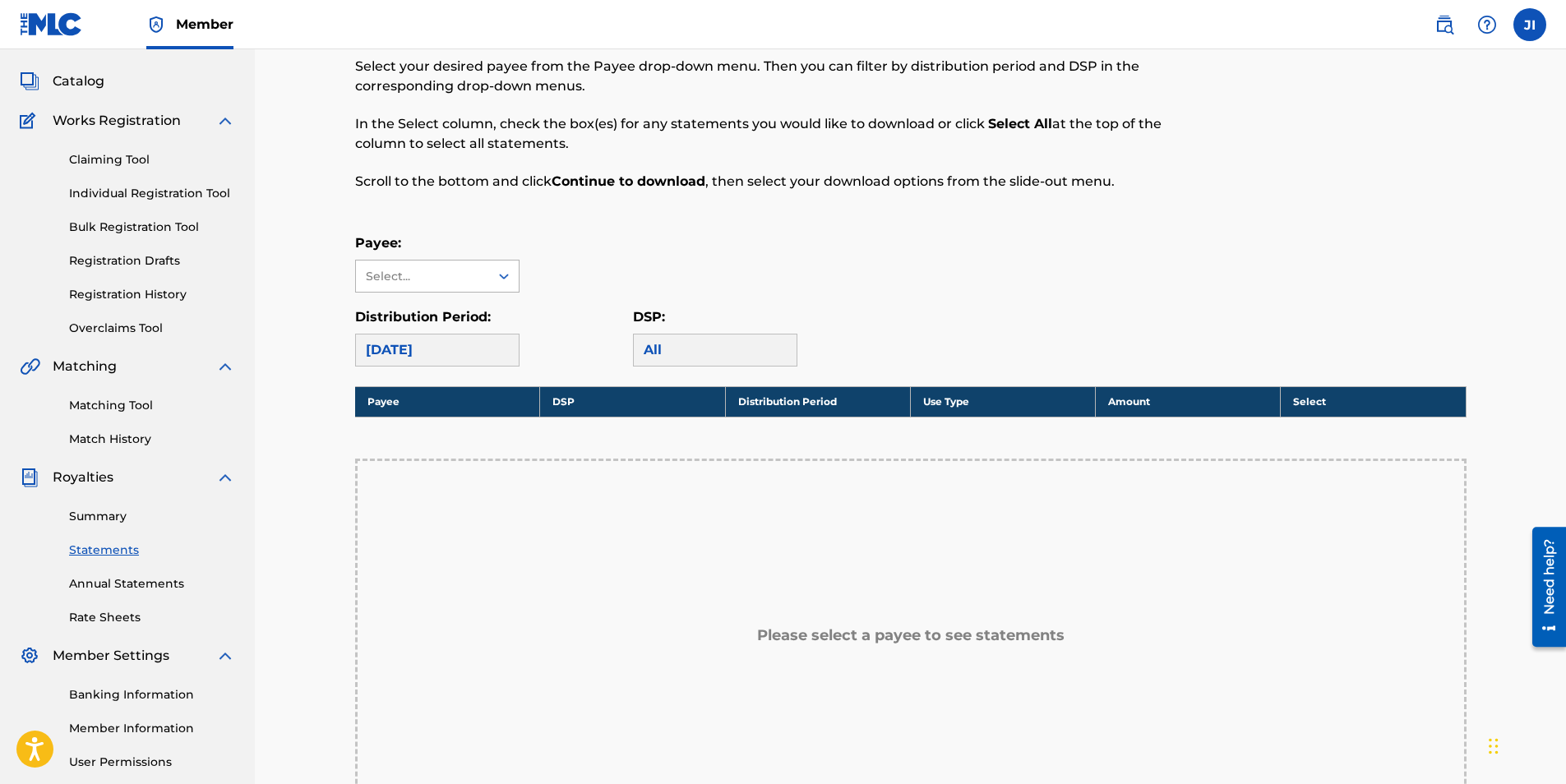
click at [500, 274] on icon at bounding box center [504, 276] width 17 height 17
click at [540, 278] on div "Payee: Select..." at bounding box center [911, 263] width 1112 height 59
click at [495, 283] on icon at bounding box center [504, 276] width 17 height 17
click at [579, 263] on div "Payee: Use Up and Down to choose options, press Enter to select the currently f…" at bounding box center [911, 263] width 1112 height 59
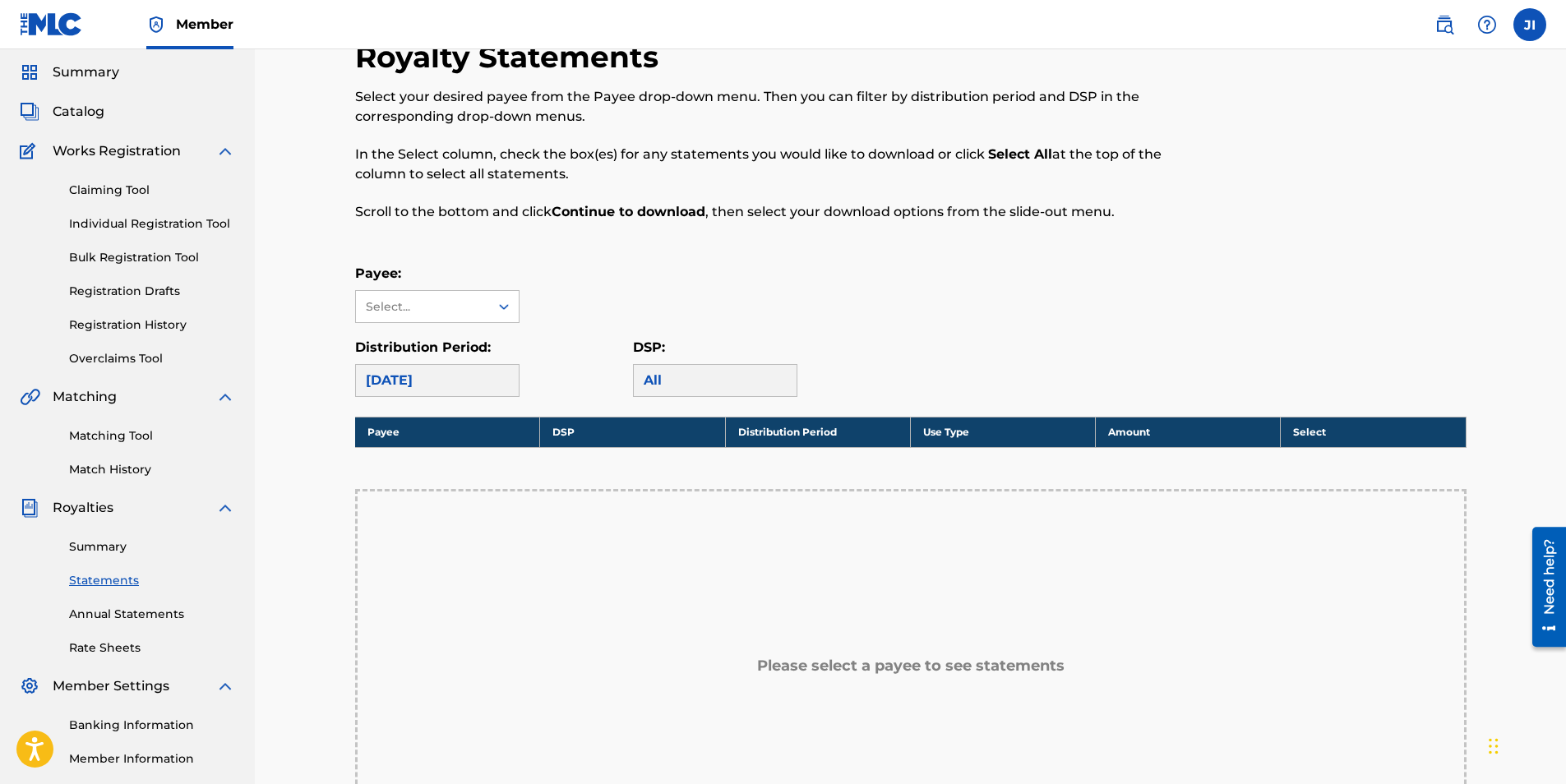
scroll to position [0, 0]
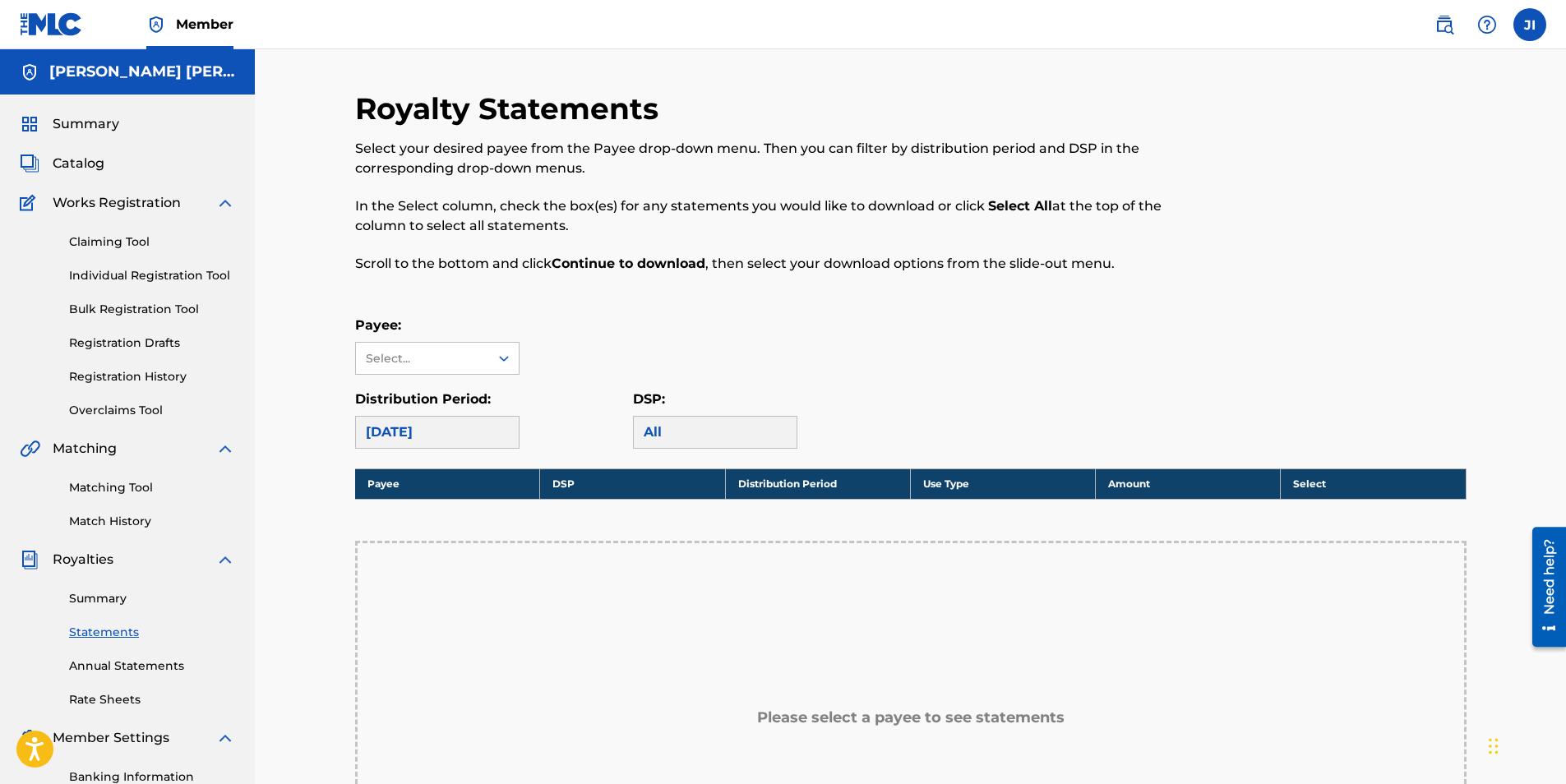
click at [1522, 23] on label at bounding box center [1529, 24] width 33 height 33
click at [1530, 24] on input "JI [PERSON_NAME] [PERSON_NAME] [EMAIL_ADDRESS][DOMAIN_NAME] Notification Prefer…" at bounding box center [1530, 24] width 0 height 0
click at [1353, 237] on p "Log out" at bounding box center [1370, 233] width 39 height 15
click at [1530, 24] on input "JI [PERSON_NAME] [PERSON_NAME] [EMAIL_ADDRESS][DOMAIN_NAME] Notification Prefer…" at bounding box center [1530, 24] width 0 height 0
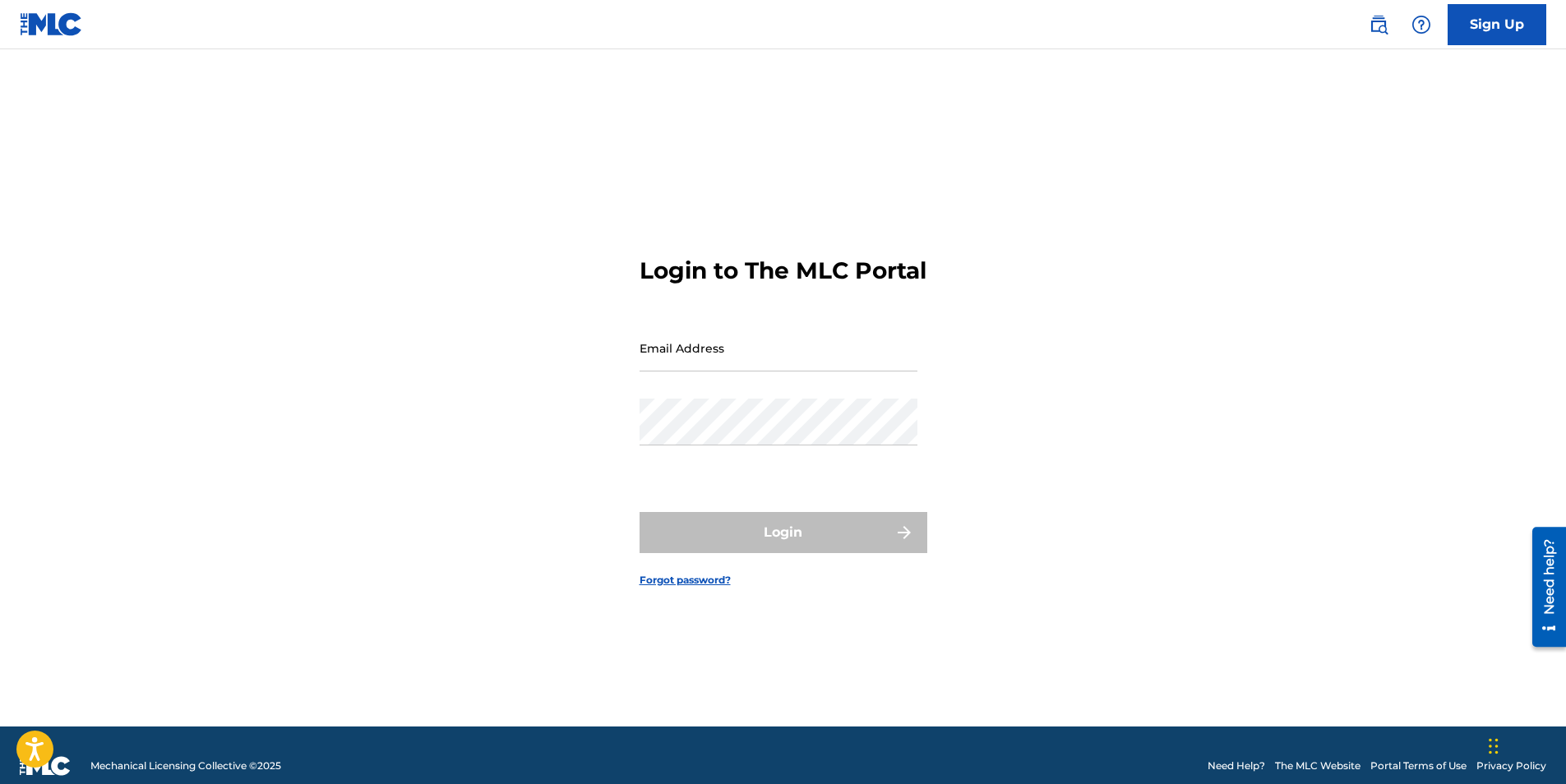
type input "[EMAIL_ADDRESS][DOMAIN_NAME]"
